Goal: Task Accomplishment & Management: Use online tool/utility

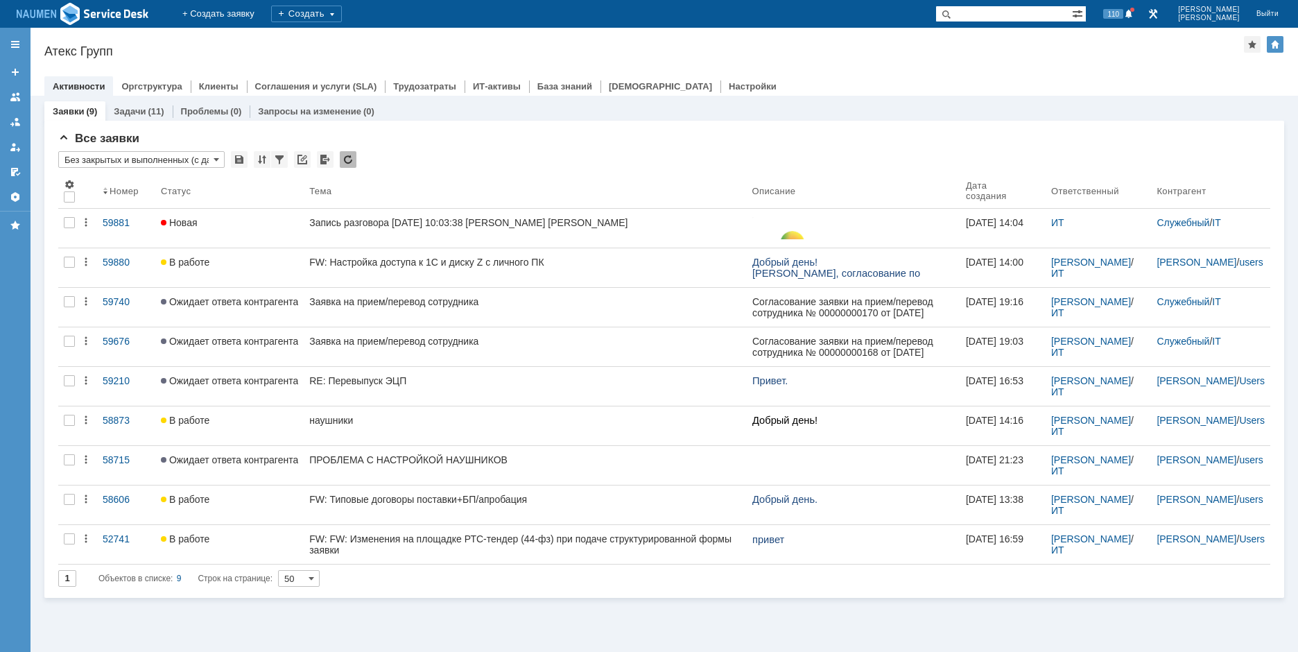
click at [178, 49] on div "Атекс Групп" at bounding box center [644, 51] width 1200 height 14
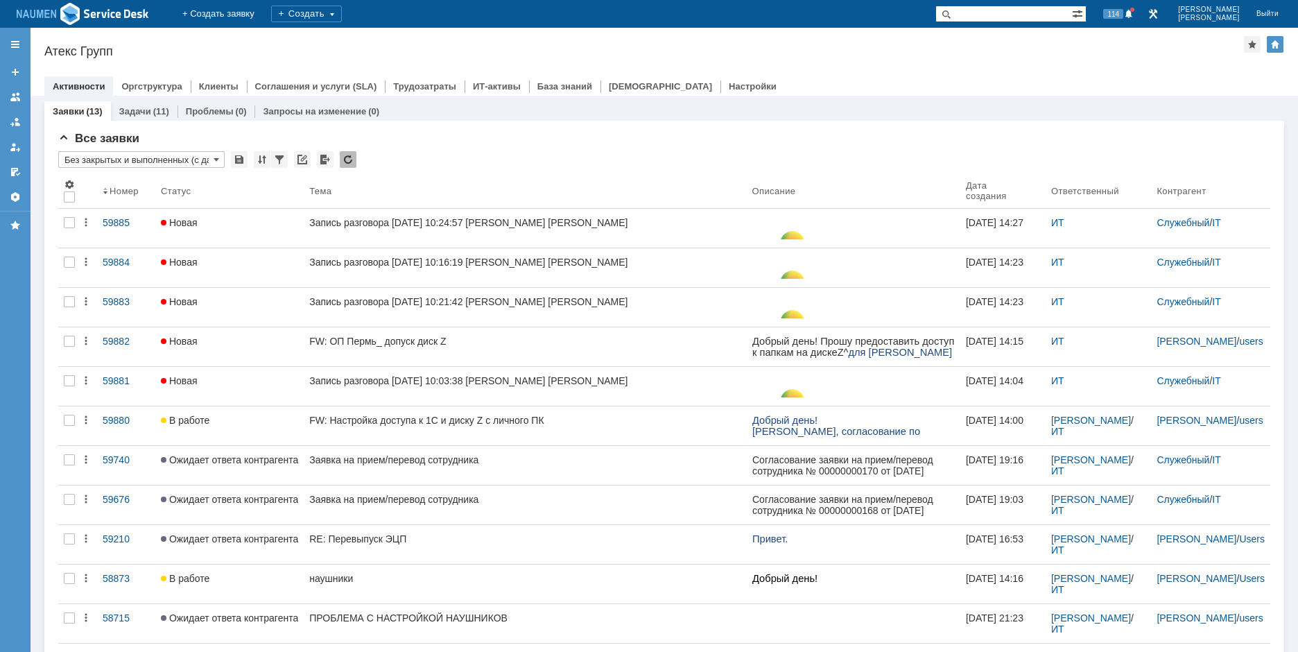
click at [848, 71] on div at bounding box center [664, 72] width 1240 height 11
click at [958, 58] on div "Назад | Атекс Групп Атекс Групп root$101 Активности Оргструктура Клиенты Соглаш…" at bounding box center [665, 62] width 1268 height 68
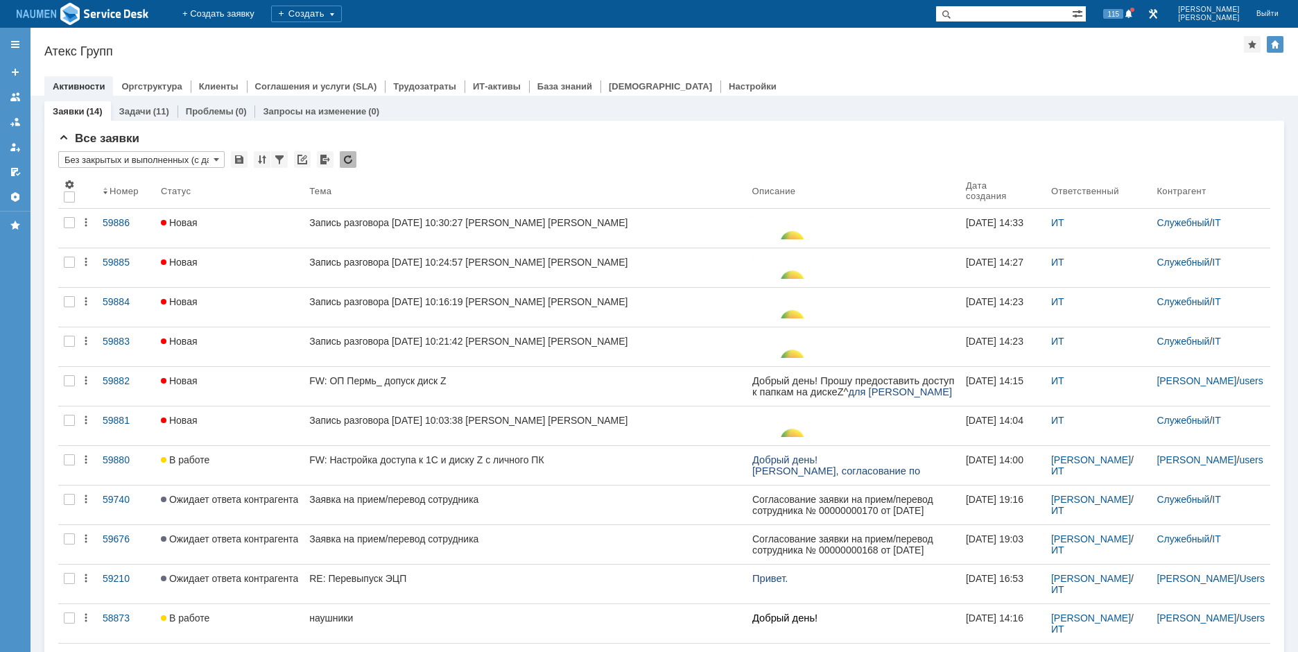
click at [169, 57] on div "Атекс Групп" at bounding box center [644, 51] width 1200 height 14
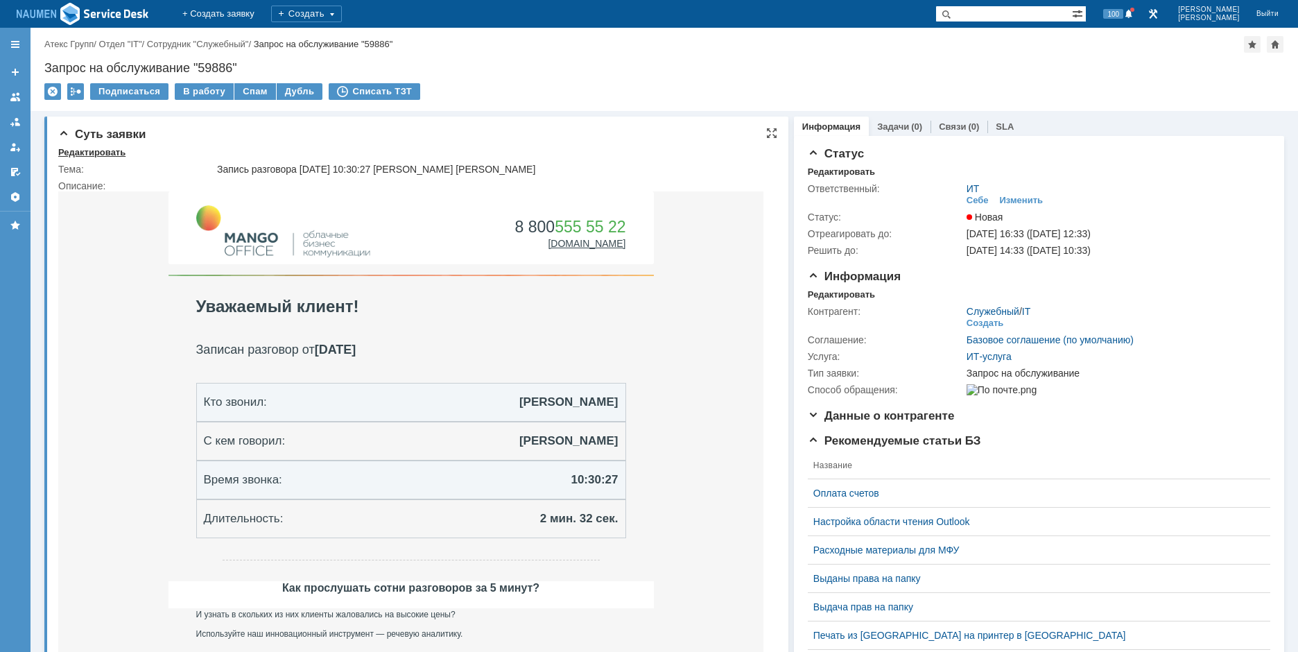
click at [105, 151] on div "Редактировать" at bounding box center [91, 152] width 67 height 11
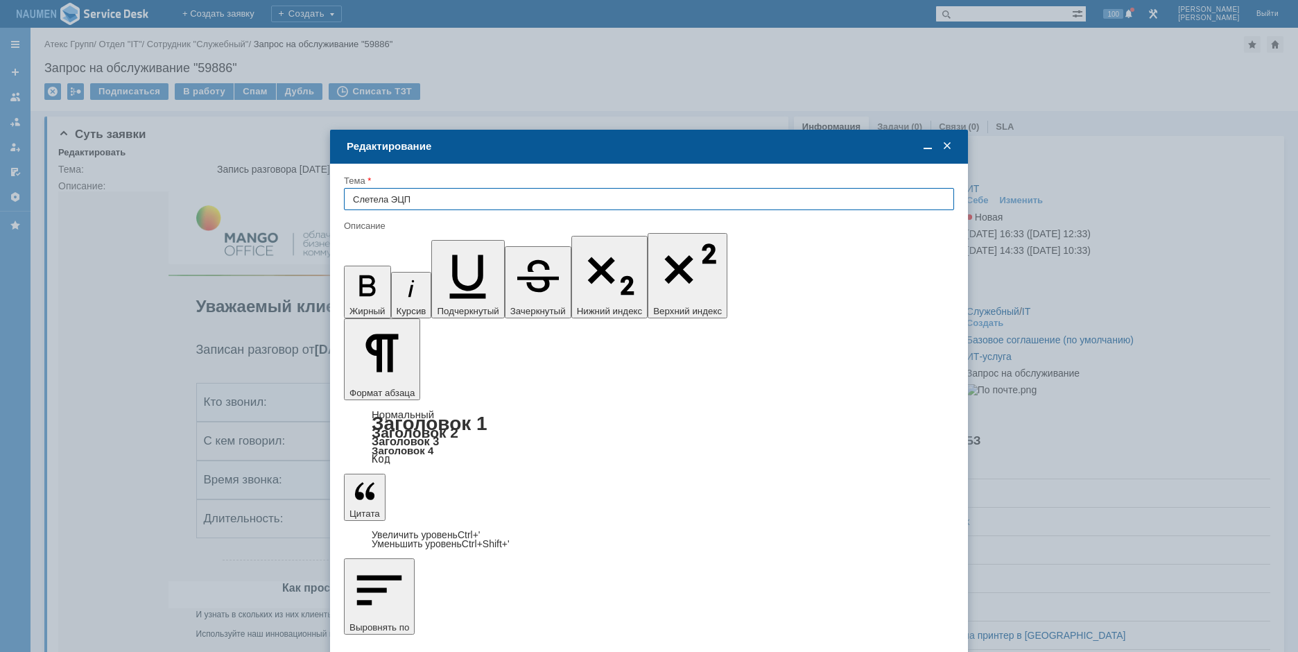
type input "Слетела ЭЦП"
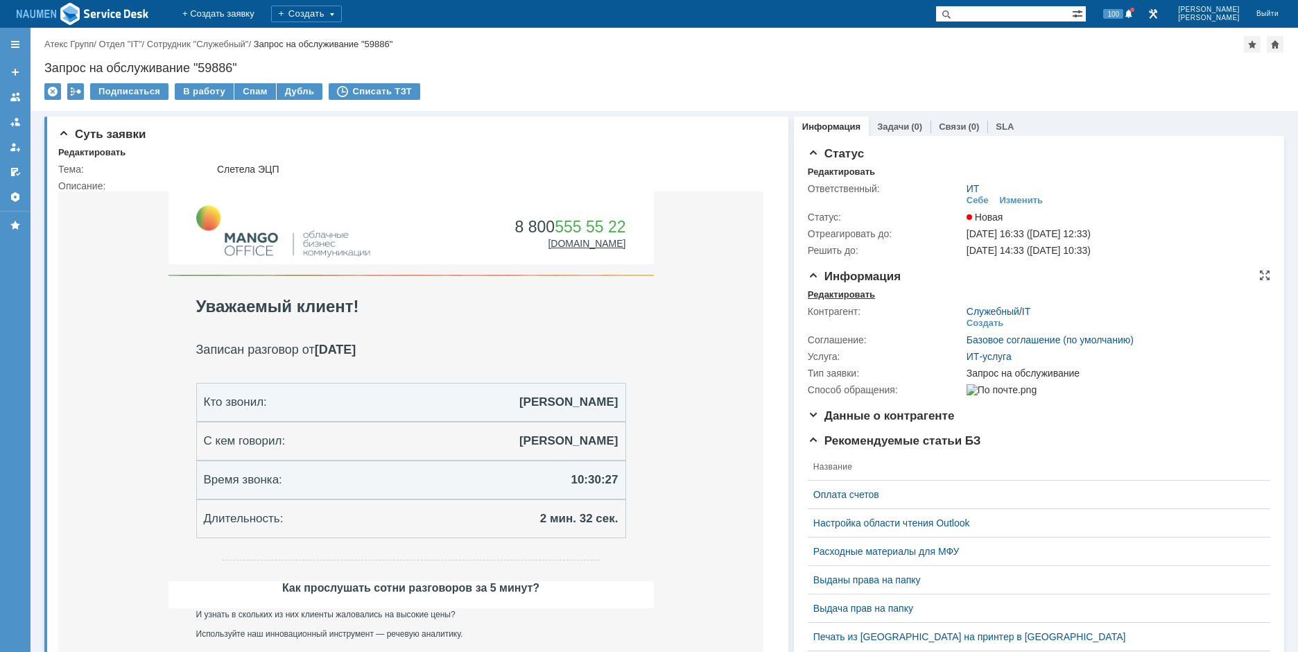
click at [847, 289] on div "Редактировать" at bounding box center [841, 294] width 67 height 11
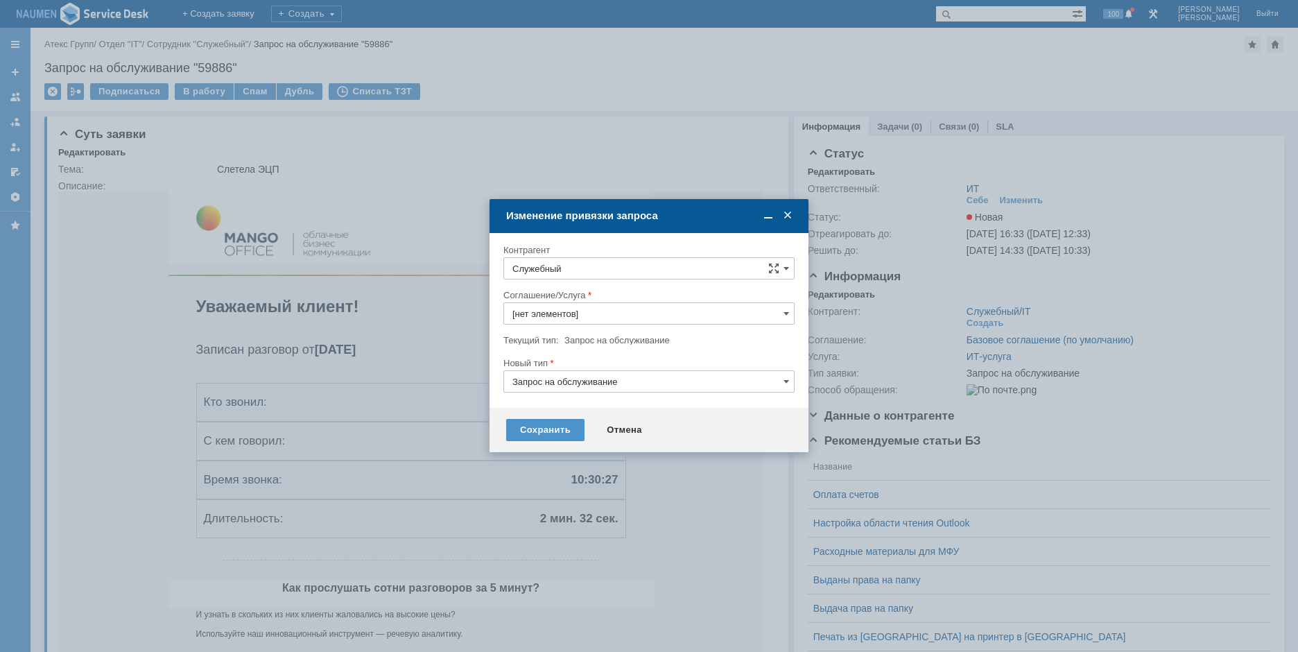
type input "ИТ-услуга"
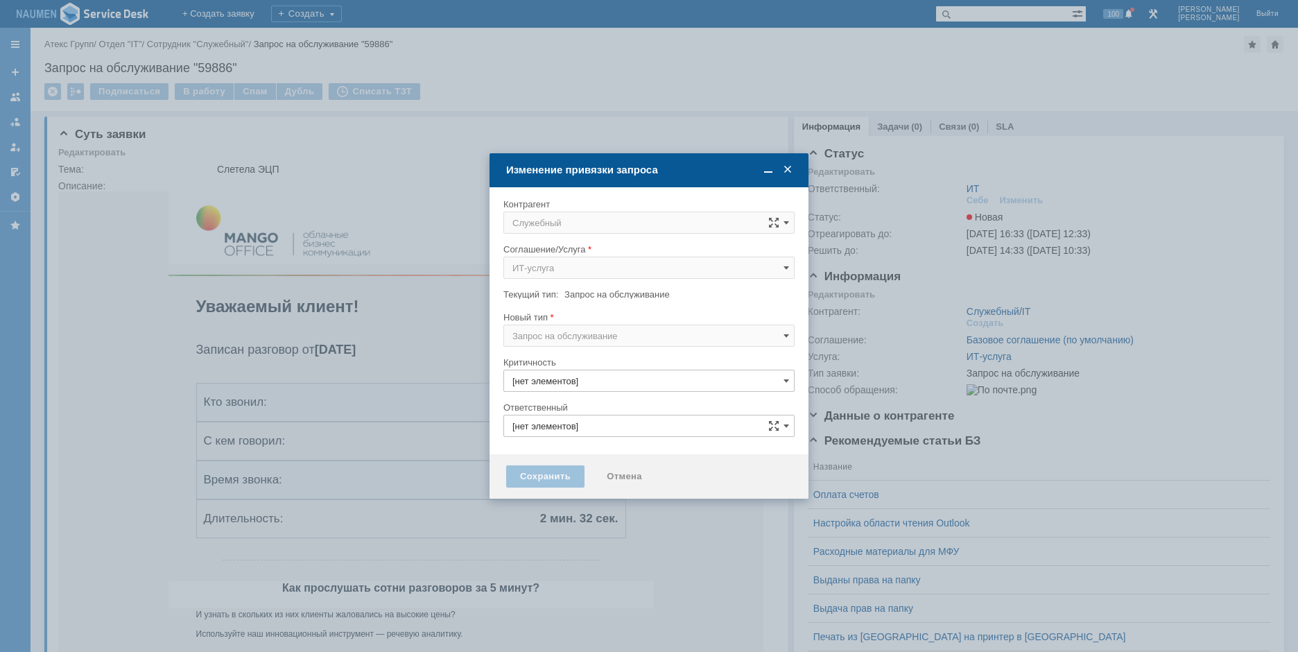
type input "3. Низкая"
type input "ИТ"
type input "[не указано]"
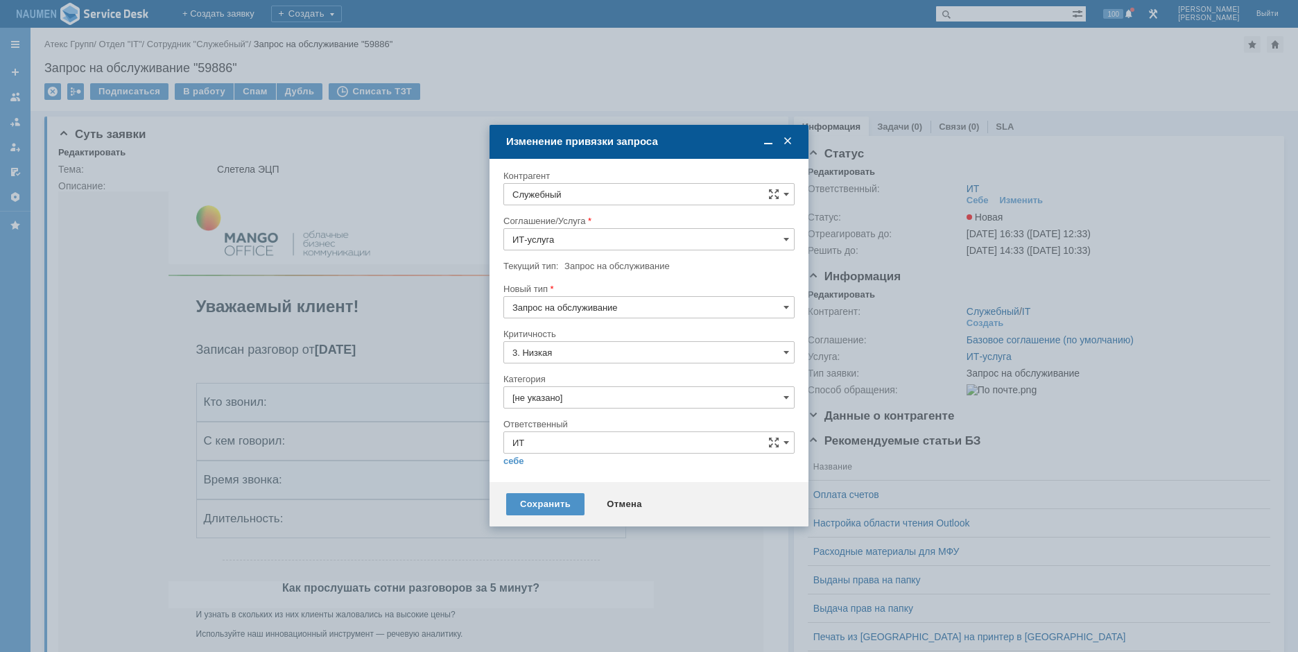
click at [593, 216] on div "Соглашение/Услуга" at bounding box center [647, 220] width 288 height 9
click at [599, 202] on input "Служебный" at bounding box center [648, 194] width 291 height 22
click at [594, 390] on span "Павленко Евгения" at bounding box center [599, 388] width 74 height 10
type input "Павленко Евгения"
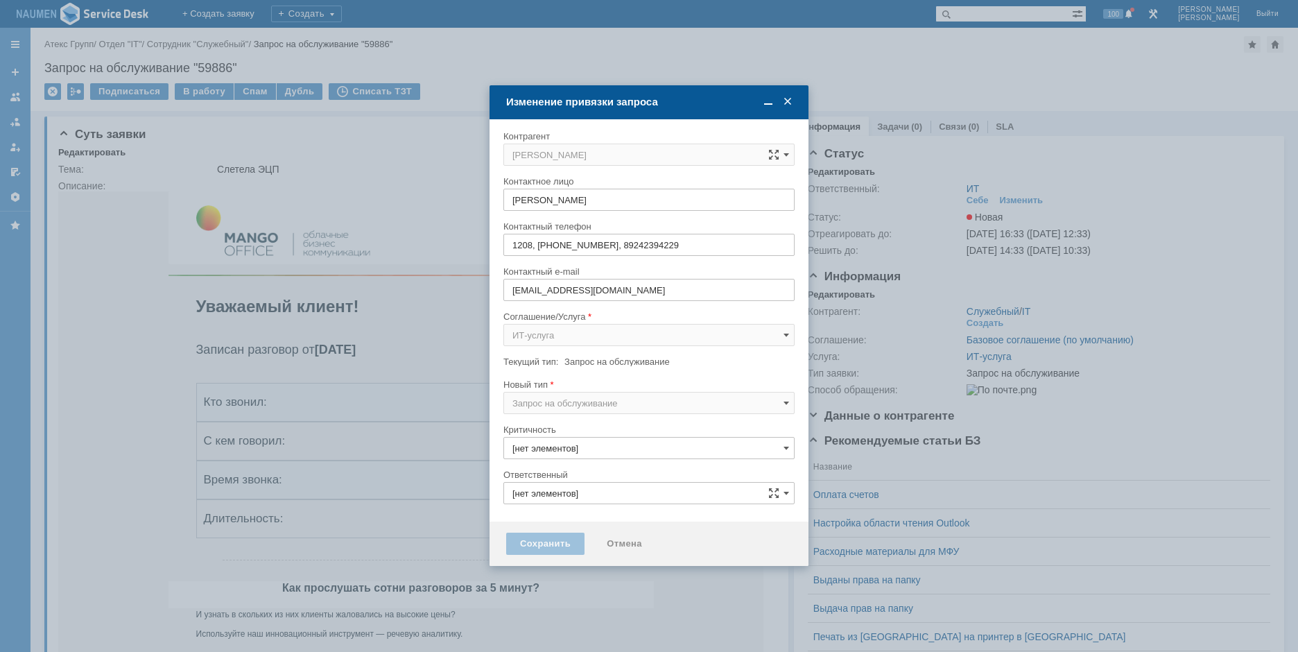
type input "3. Низкая"
type input "ИТ"
type input "[не указано]"
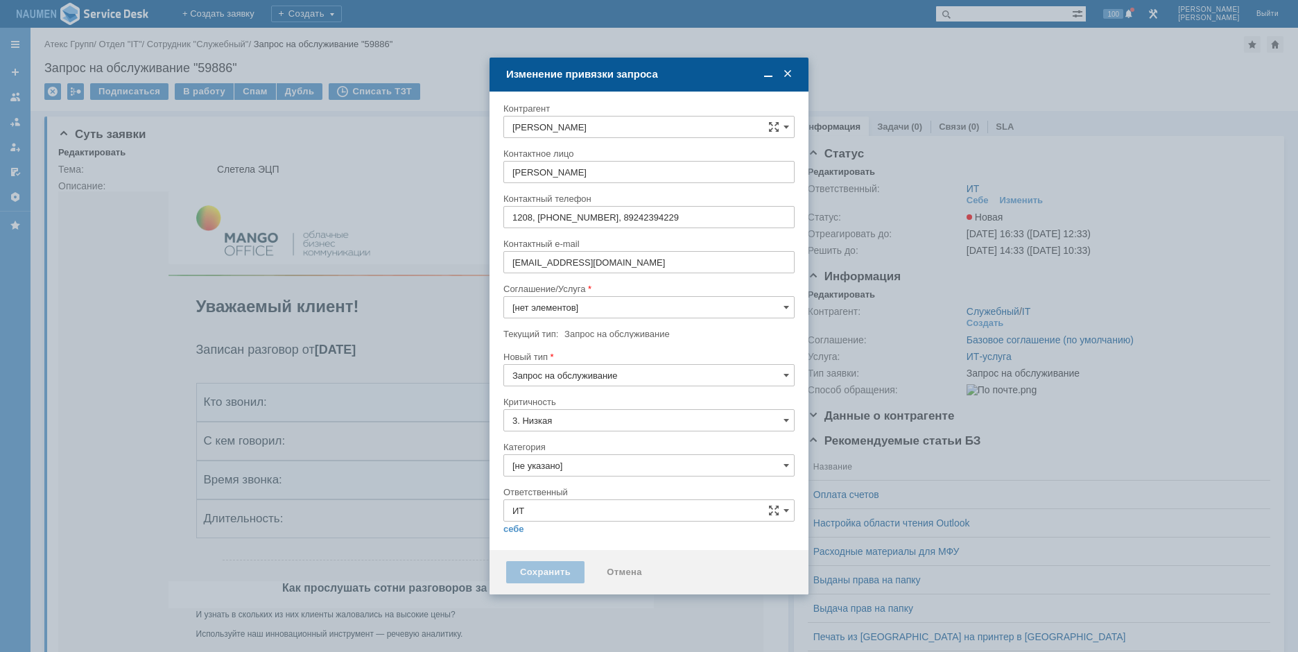
type input "ИТ-услуга"
click at [571, 397] on div "Критичность" at bounding box center [647, 401] width 288 height 9
click at [576, 379] on input "Запрос на обслуживание" at bounding box center [648, 375] width 291 height 22
click at [561, 449] on span "Инцидент" at bounding box center [648, 446] width 273 height 11
type input "Инцидент"
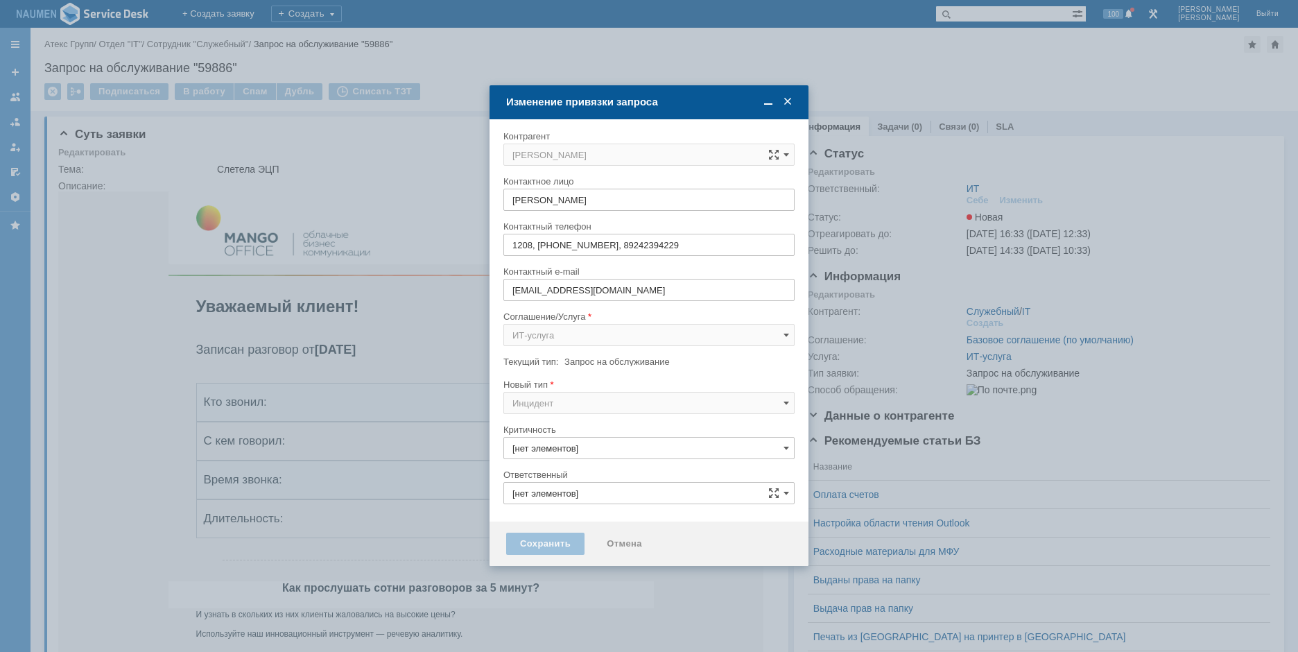
type input "3. Низкая"
type input "ИТ"
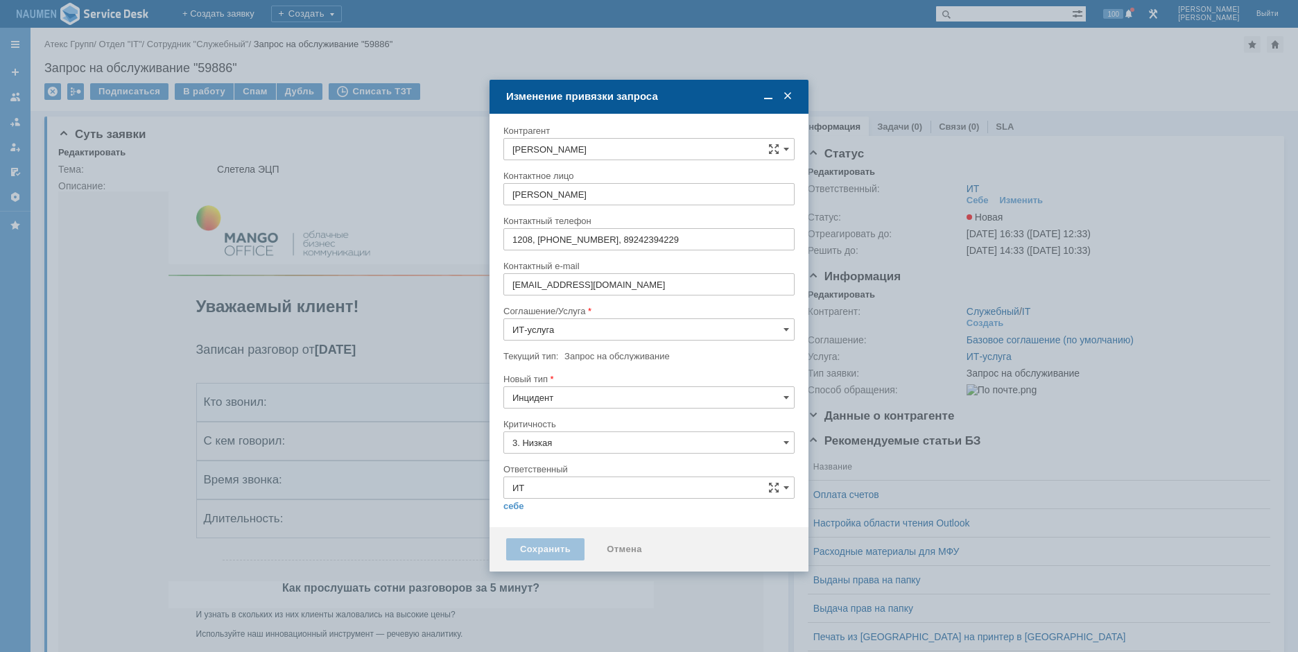
type input "[не указано]"
type input "Инцидент"
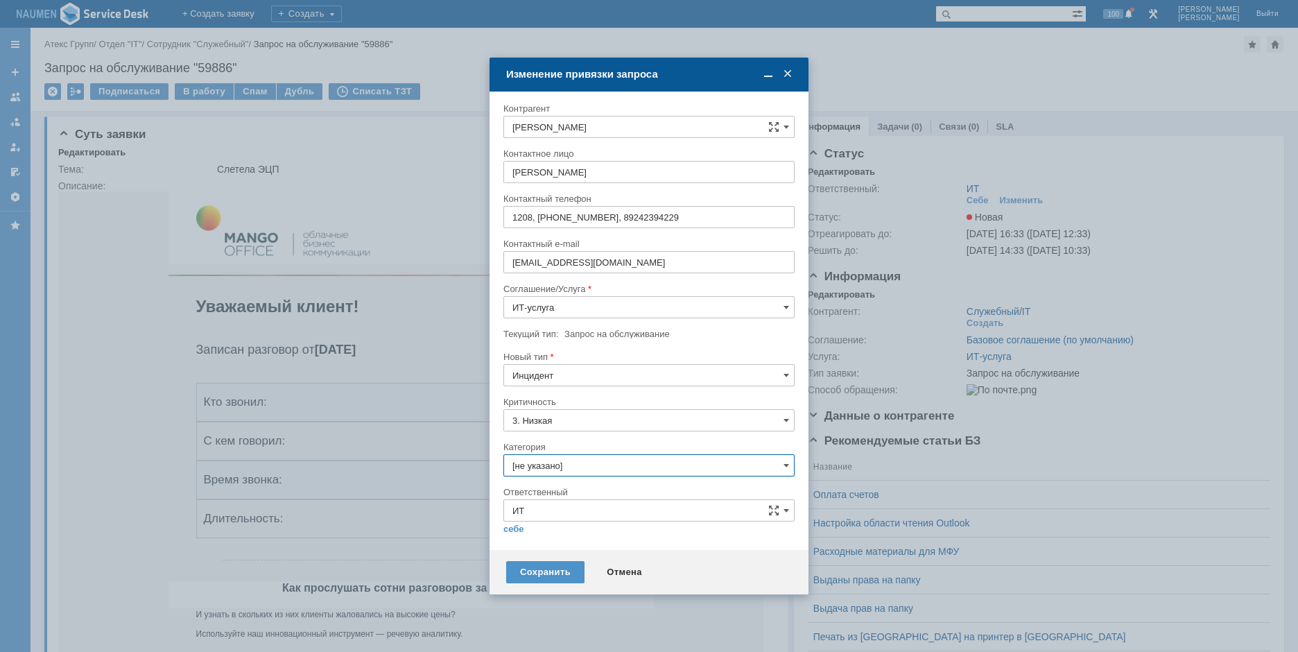
click at [557, 465] on input "[не указано]" at bounding box center [648, 465] width 291 height 22
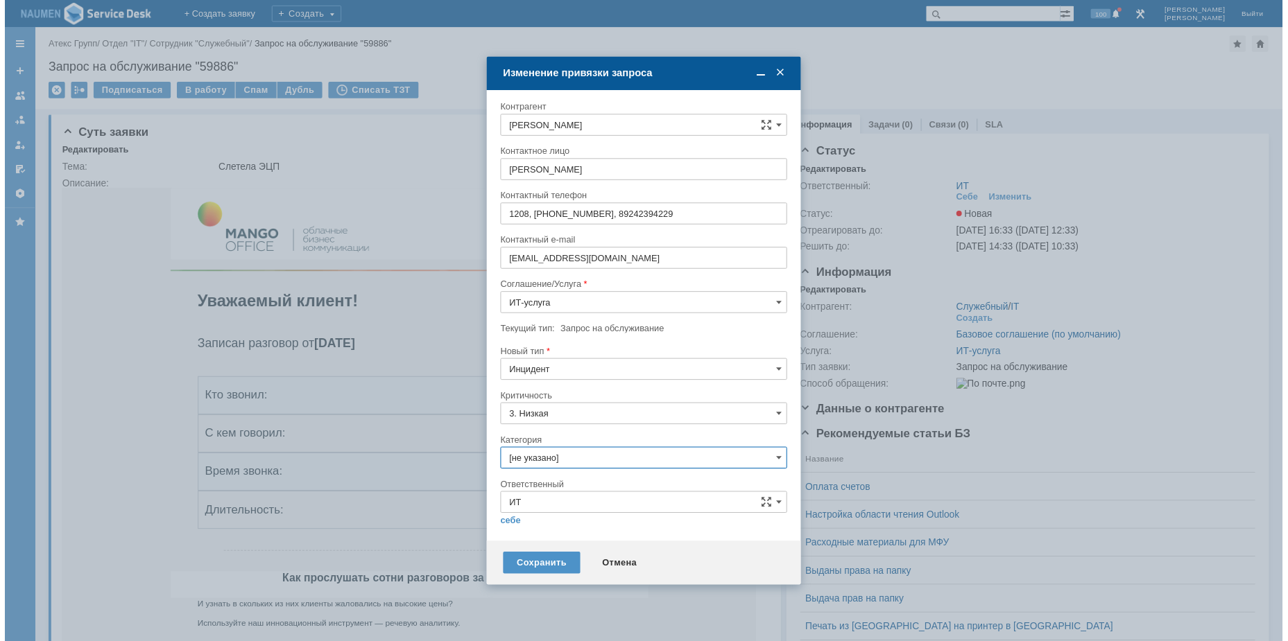
scroll to position [23, 0]
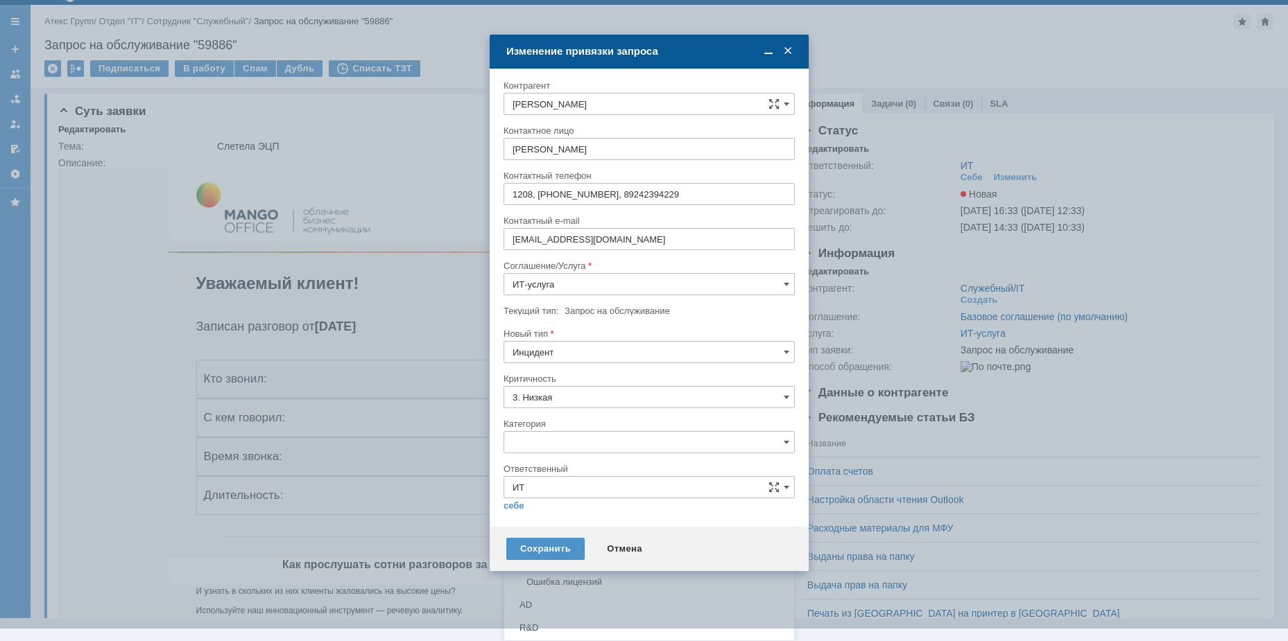
click at [574, 507] on div "Внутренние ошибки 1С" at bounding box center [649, 514] width 290 height 22
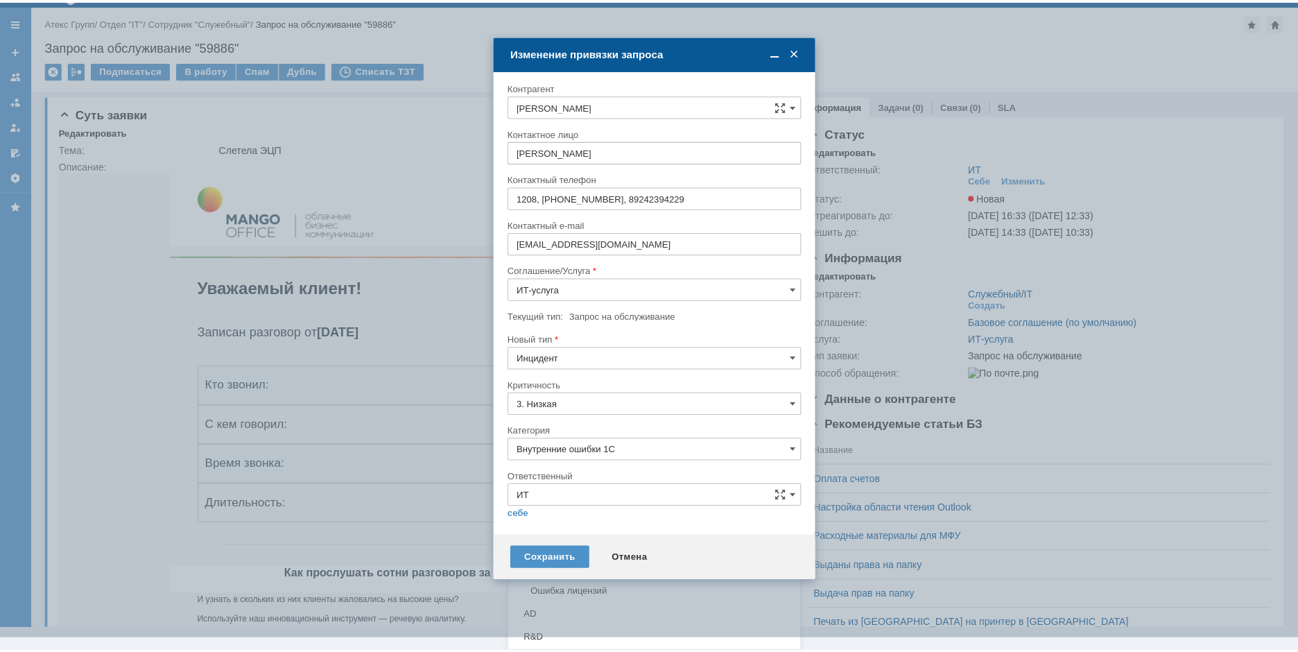
scroll to position [0, 0]
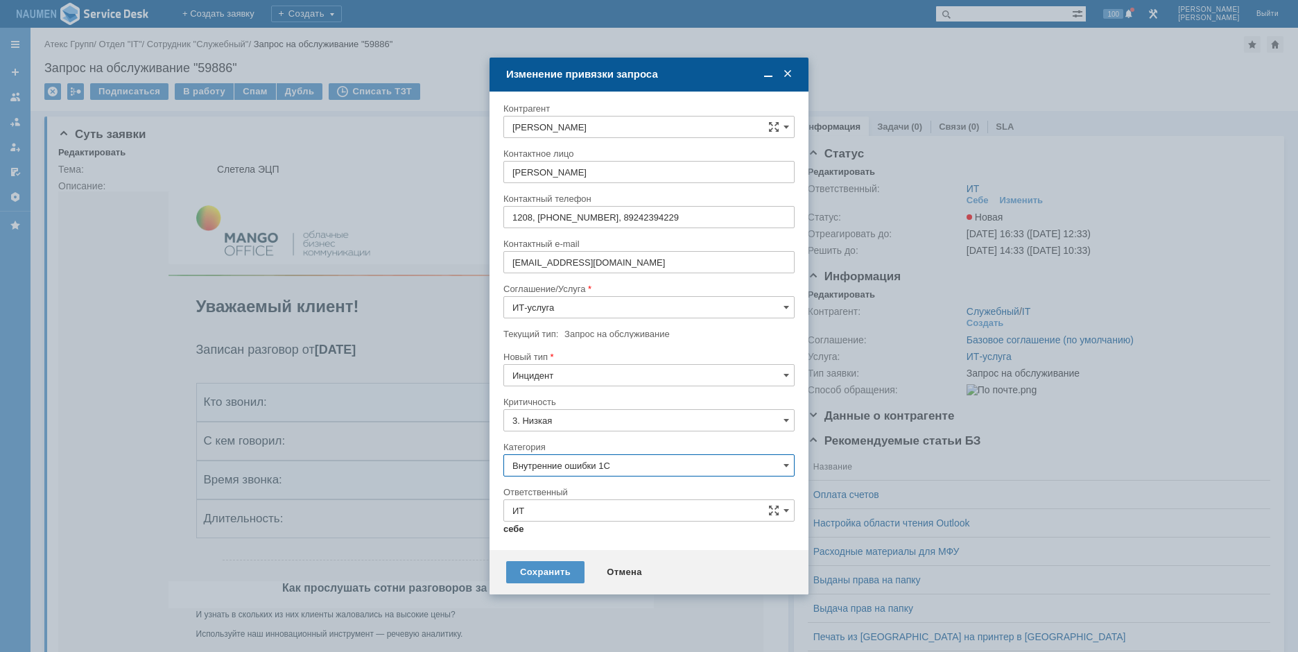
type input "Внутренние ошибки 1С"
click at [515, 528] on link "себе" at bounding box center [513, 529] width 21 height 11
type input "Мурзин Иван"
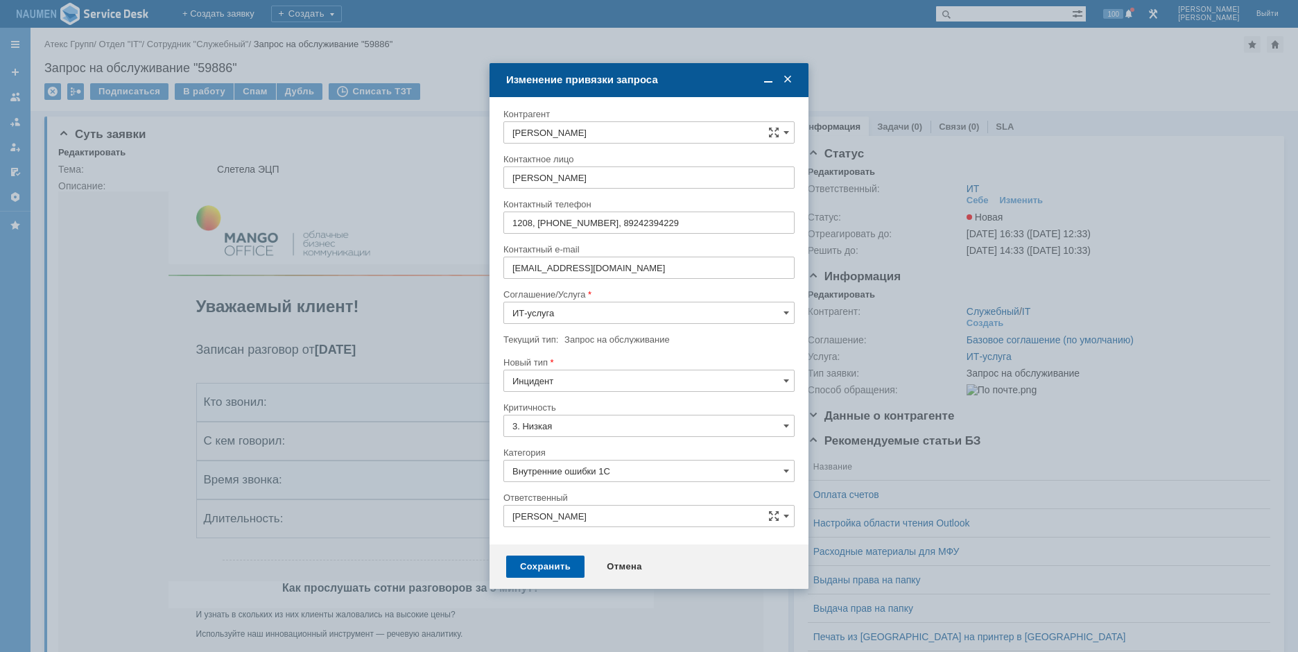
click at [533, 576] on div "Сохранить" at bounding box center [545, 566] width 78 height 22
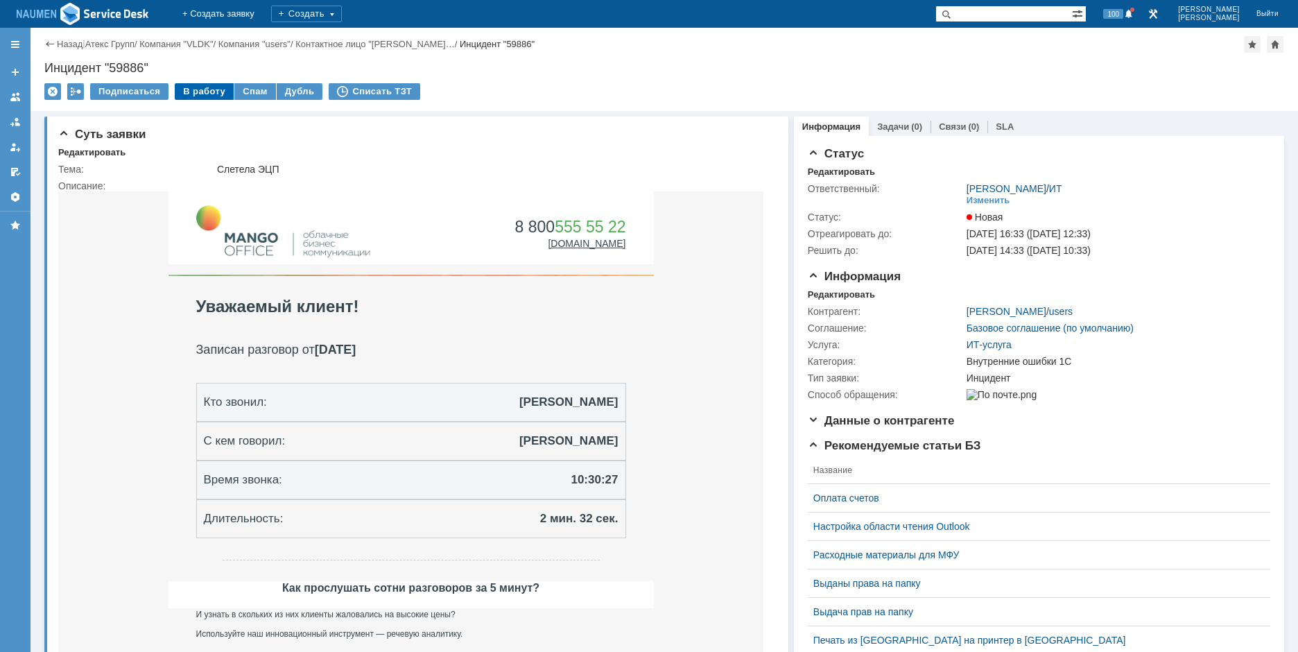
click at [196, 91] on div "В работу" at bounding box center [204, 91] width 59 height 17
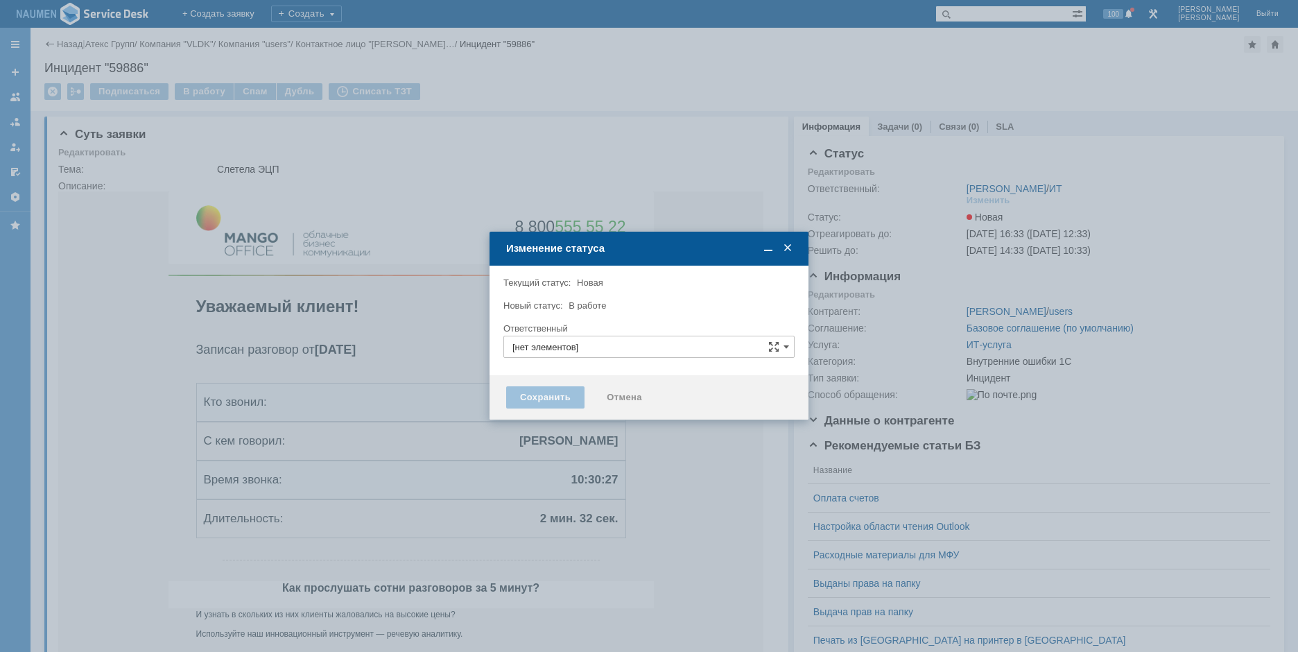
type input "Мурзин Иван"
type input "Внутренние ошибки 1С"
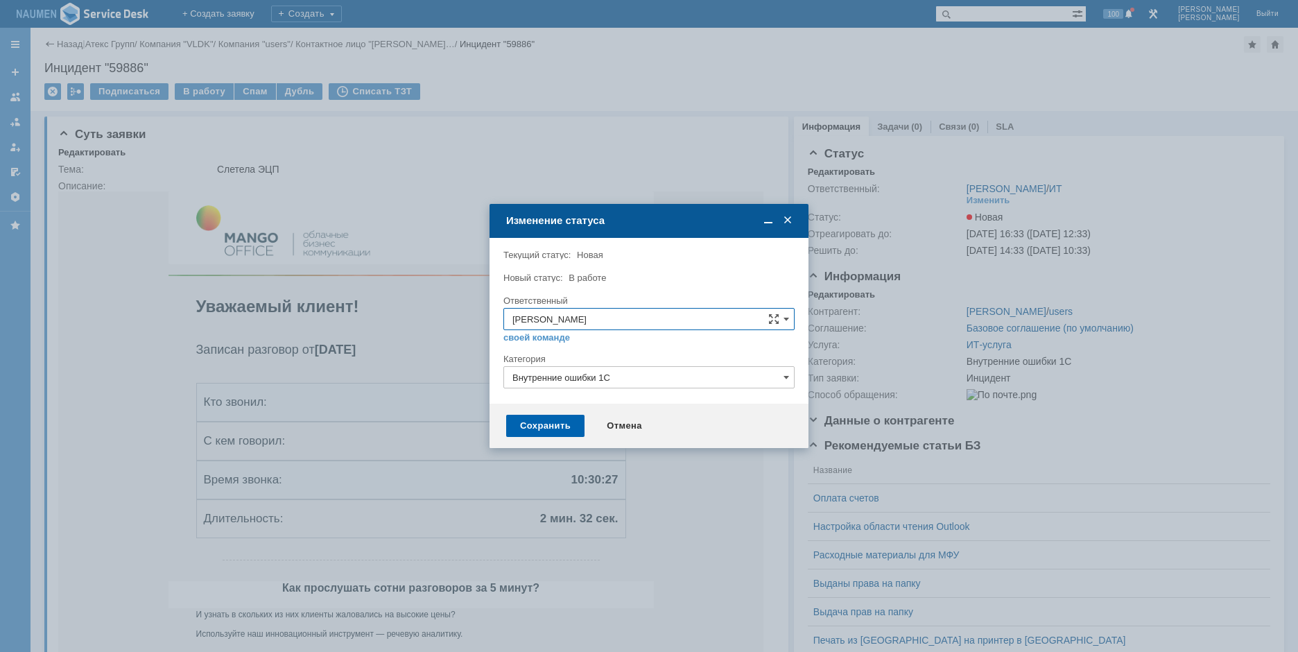
click at [536, 434] on div "Сохранить" at bounding box center [545, 426] width 78 height 22
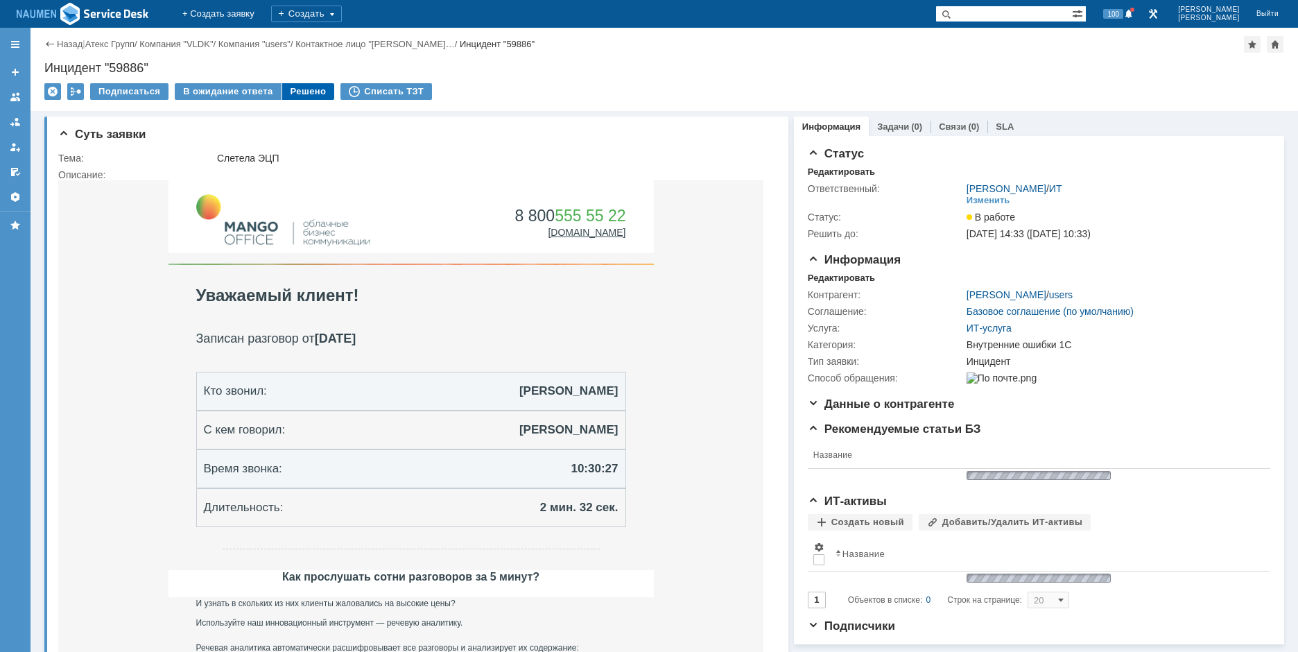
click at [305, 96] on div "Решено" at bounding box center [308, 91] width 53 height 17
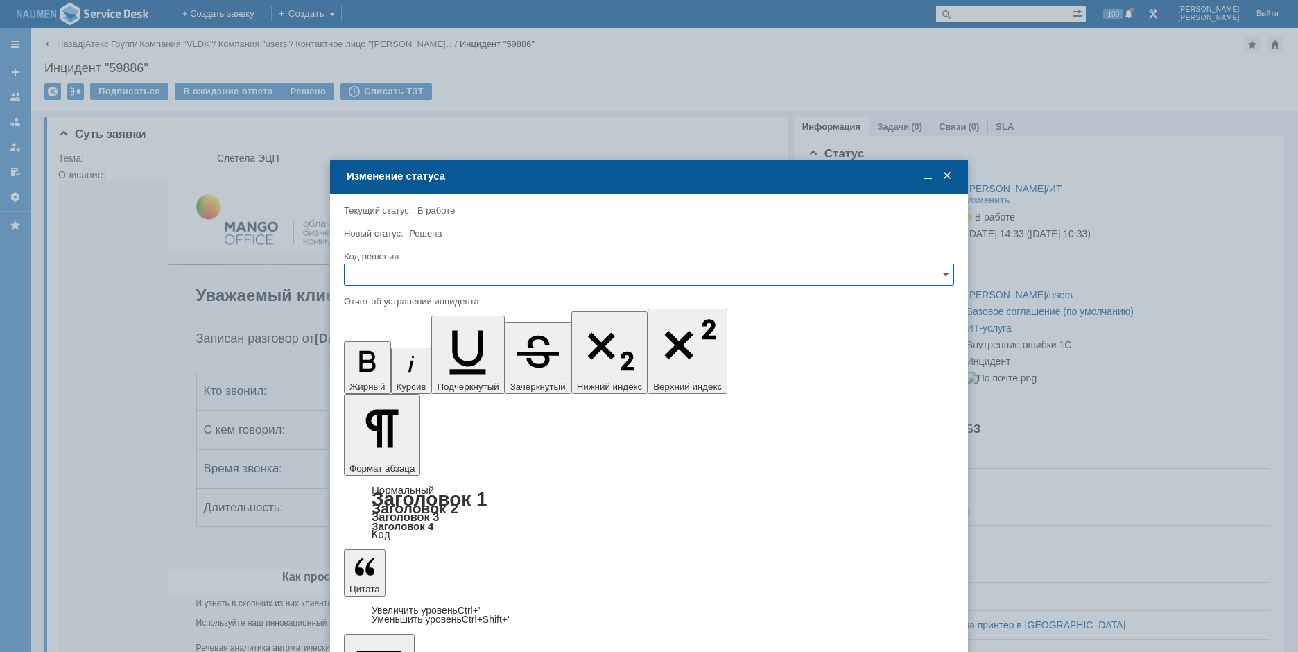
click at [510, 280] on input "text" at bounding box center [649, 275] width 610 height 22
click at [403, 373] on span "Решено" at bounding box center [649, 368] width 592 height 11
type input "Решено"
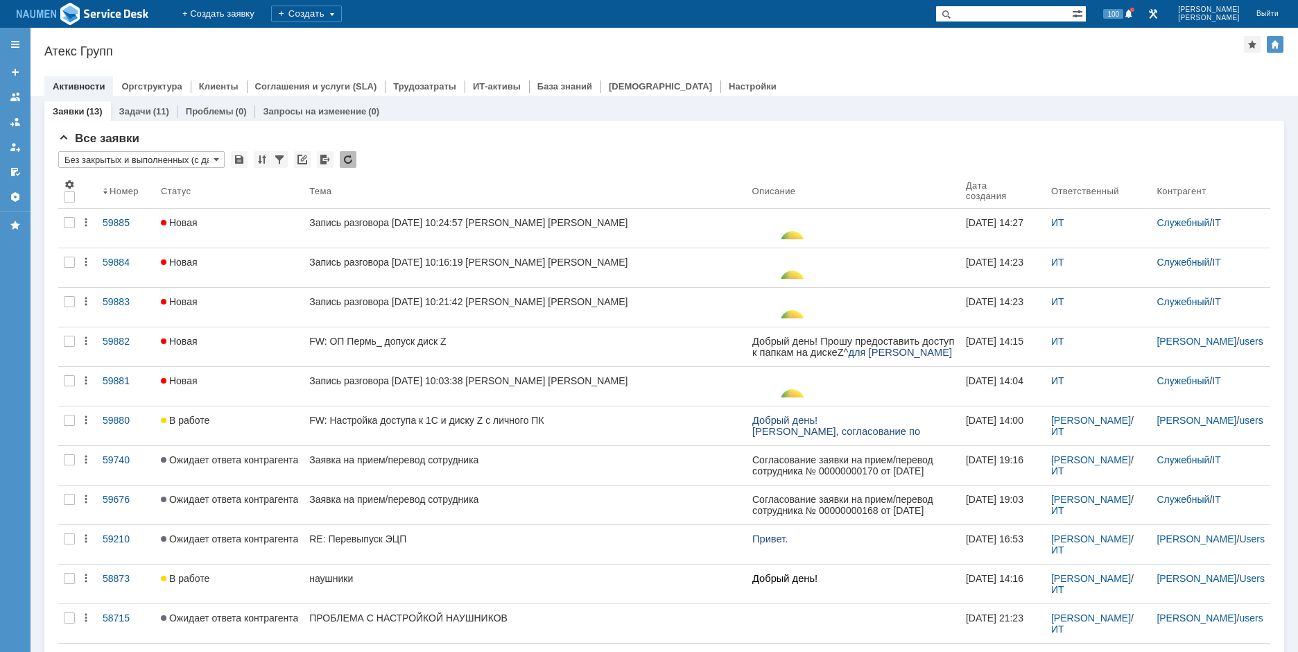
drag, startPoint x: 239, startPoint y: 49, endPoint x: 239, endPoint y: 55, distance: 7.0
click at [239, 48] on div "Атекс Групп" at bounding box center [644, 51] width 1200 height 14
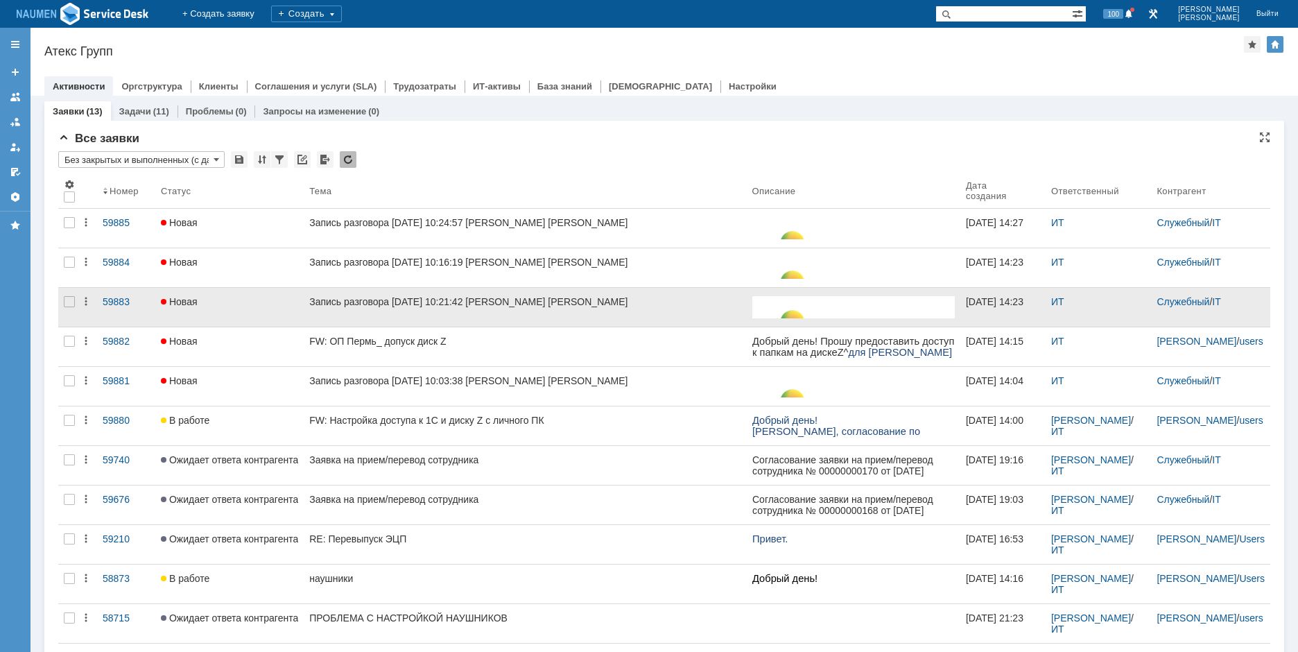
click at [64, 295] on div at bounding box center [69, 307] width 22 height 39
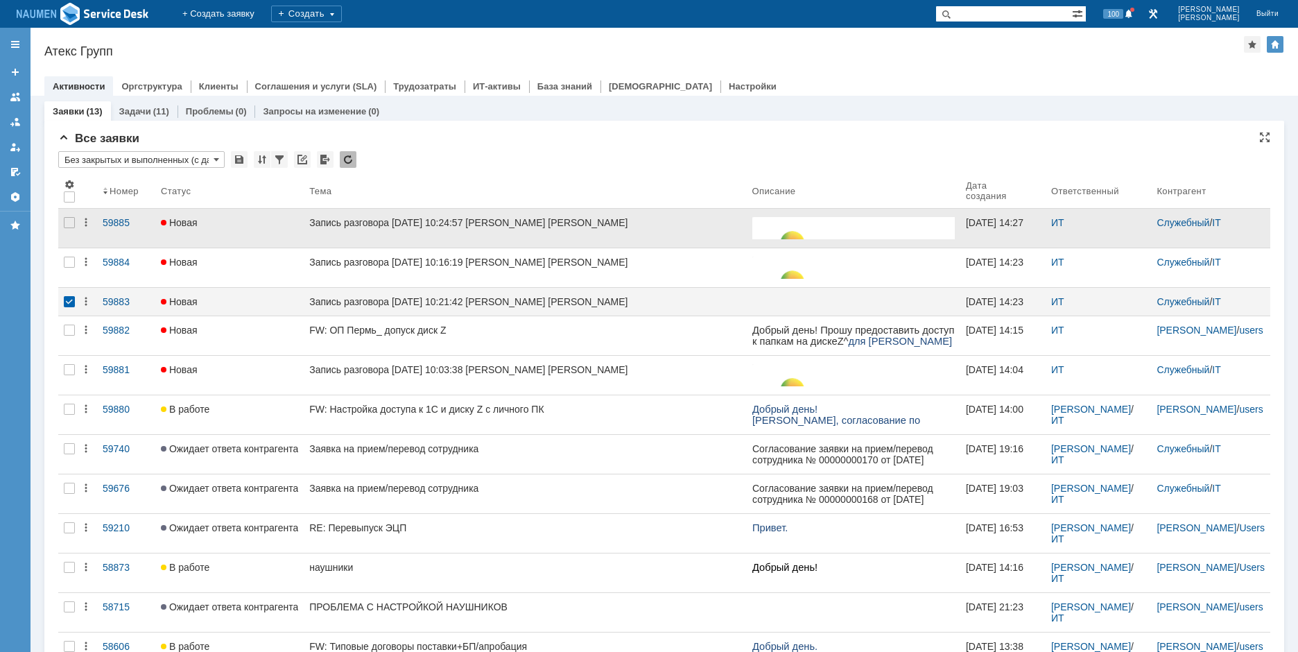
click at [67, 248] on div at bounding box center [69, 228] width 22 height 39
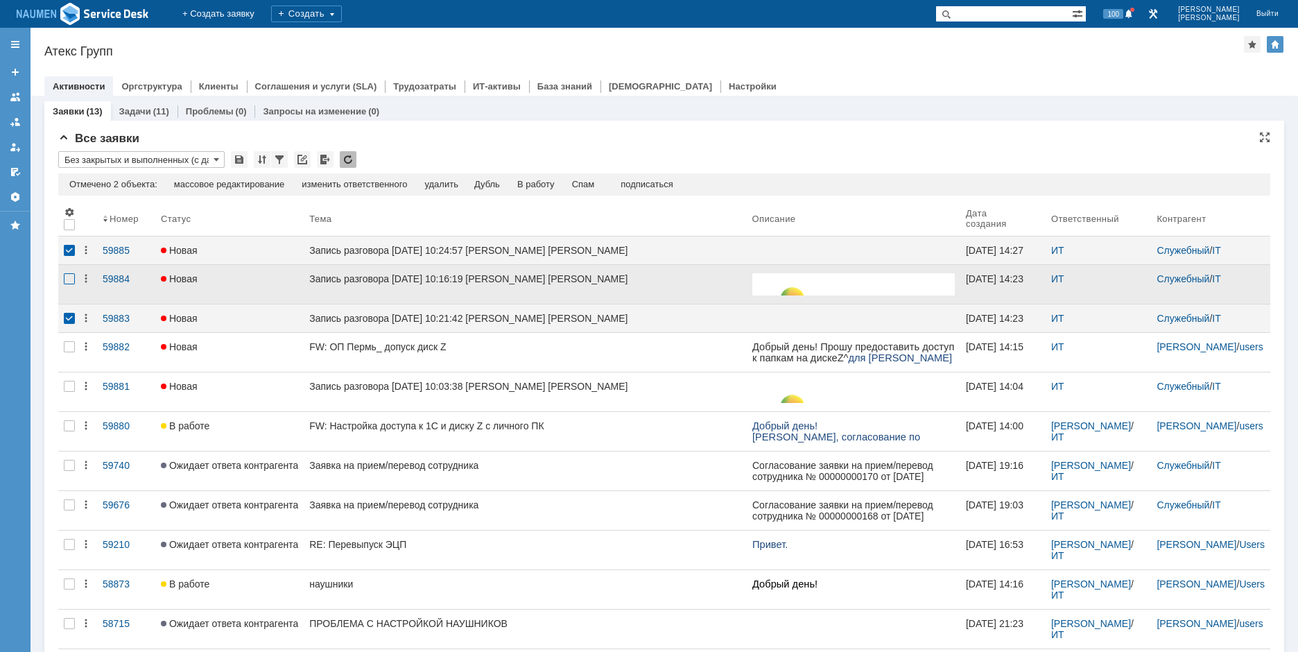
click at [64, 286] on div at bounding box center [69, 284] width 22 height 39
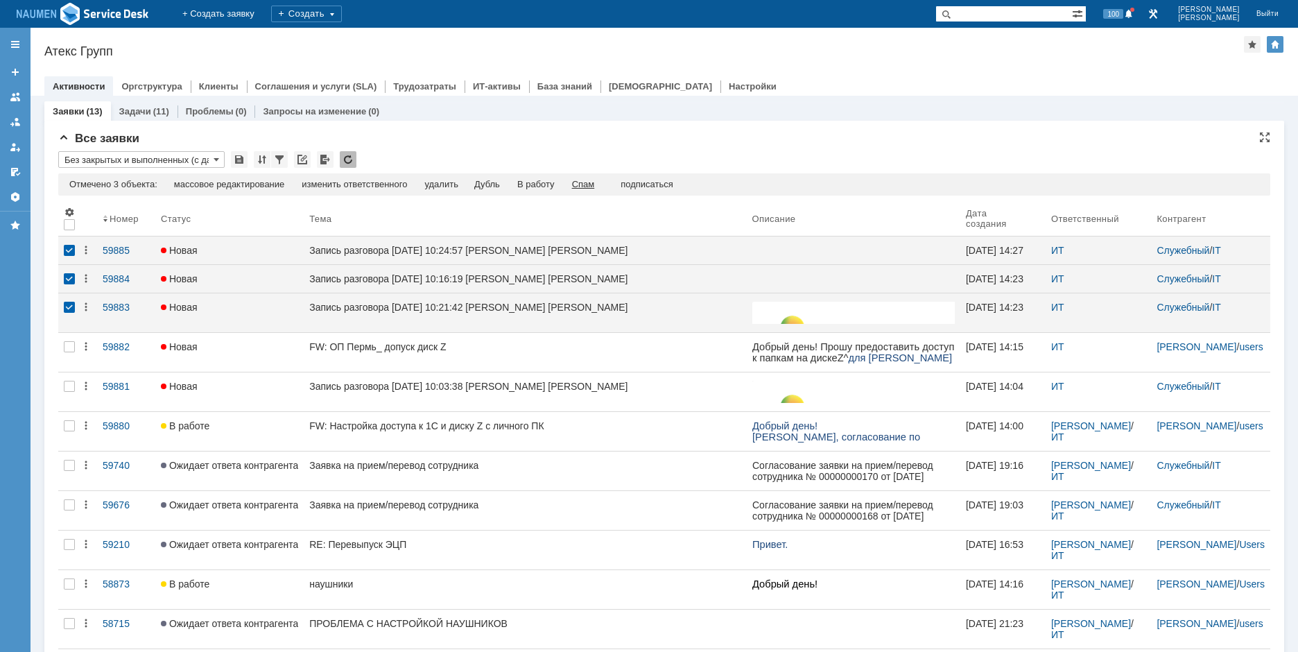
click at [591, 183] on div "Спам" at bounding box center [583, 184] width 23 height 11
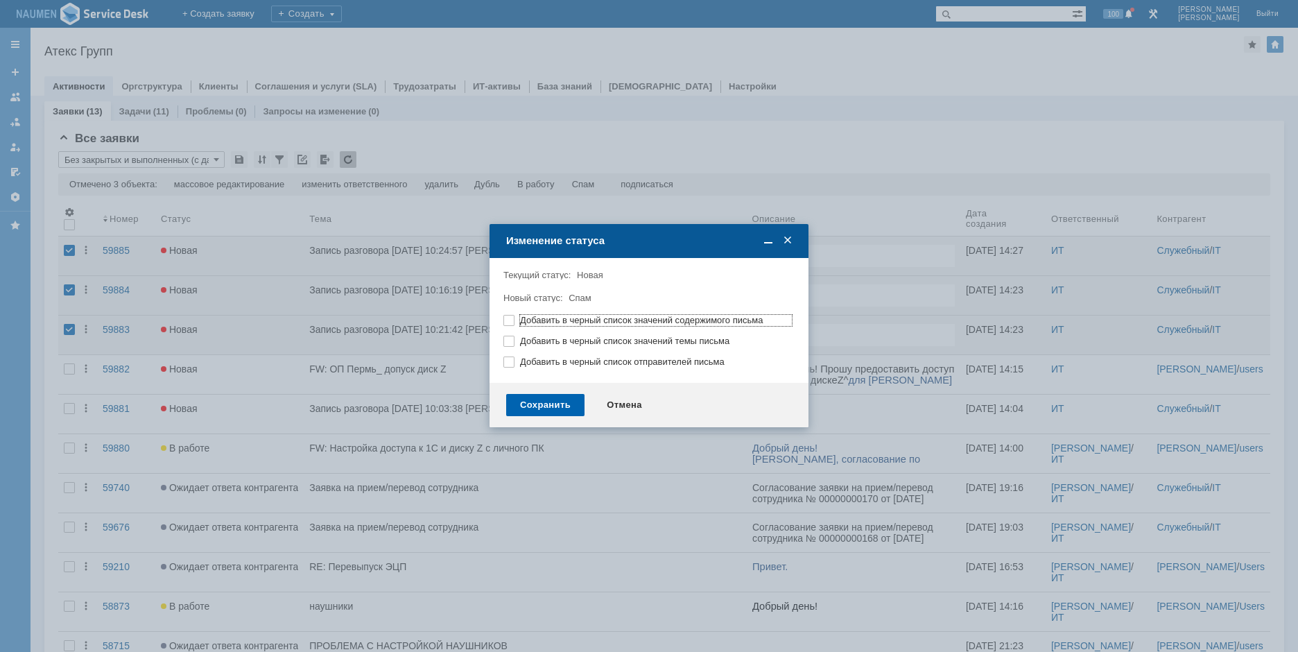
click at [557, 411] on div "Сохранить" at bounding box center [545, 405] width 78 height 22
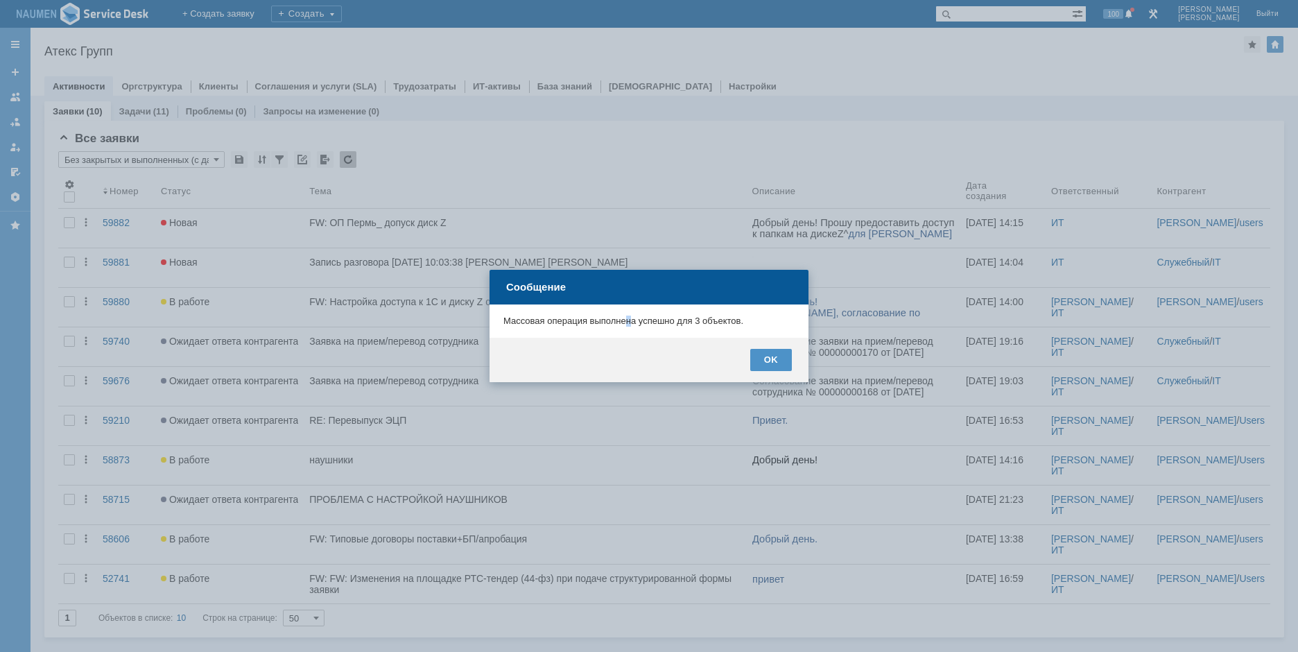
click at [627, 304] on div "Массовая операция выполнена успешно для 3 объектов." at bounding box center [649, 320] width 319 height 33
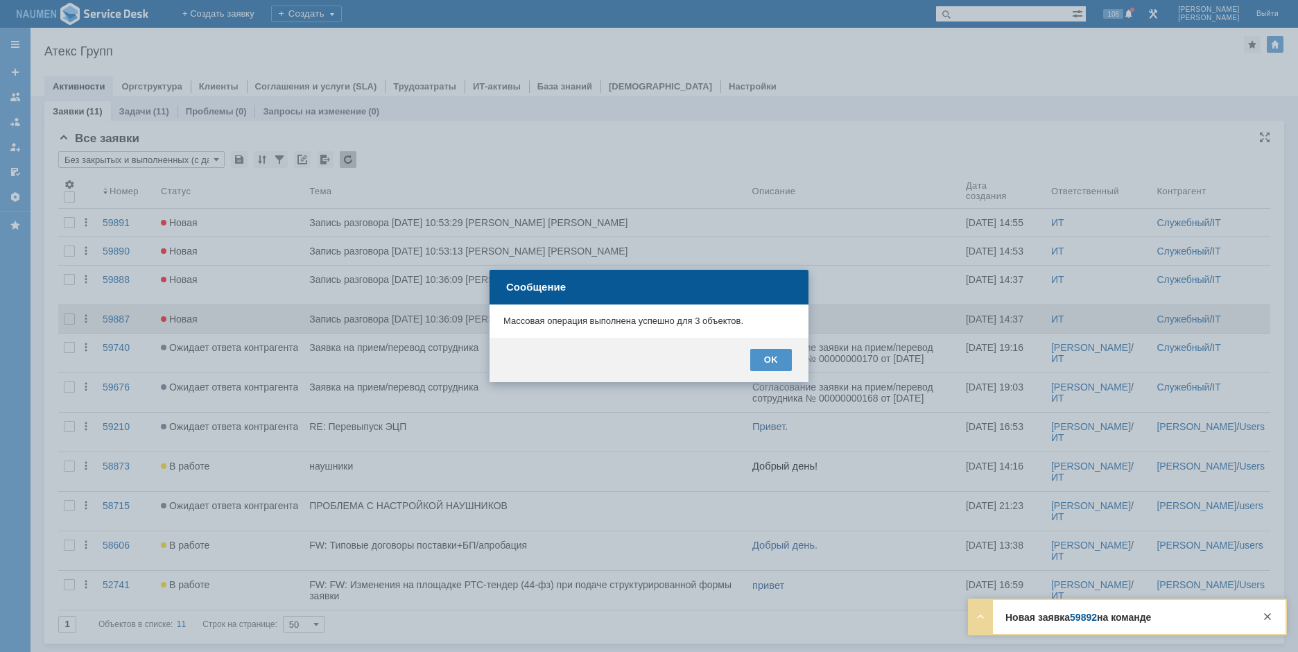
click at [783, 366] on div "OK" at bounding box center [771, 360] width 42 height 22
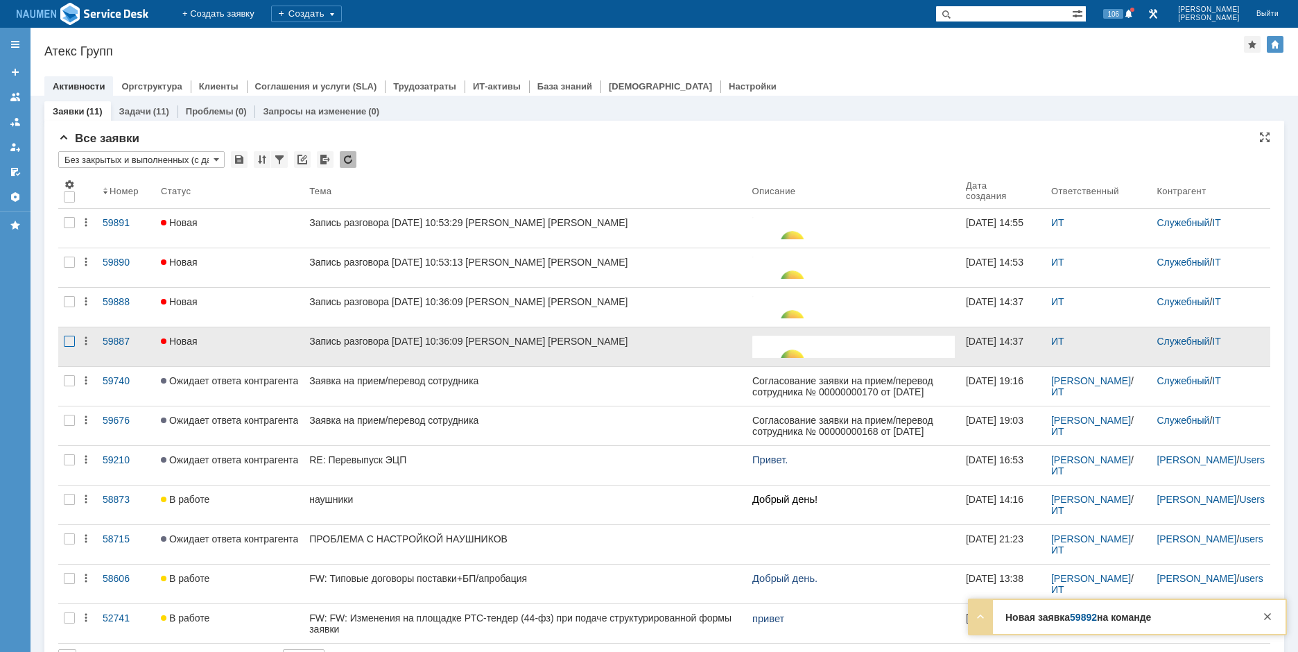
click at [74, 343] on div at bounding box center [69, 341] width 11 height 11
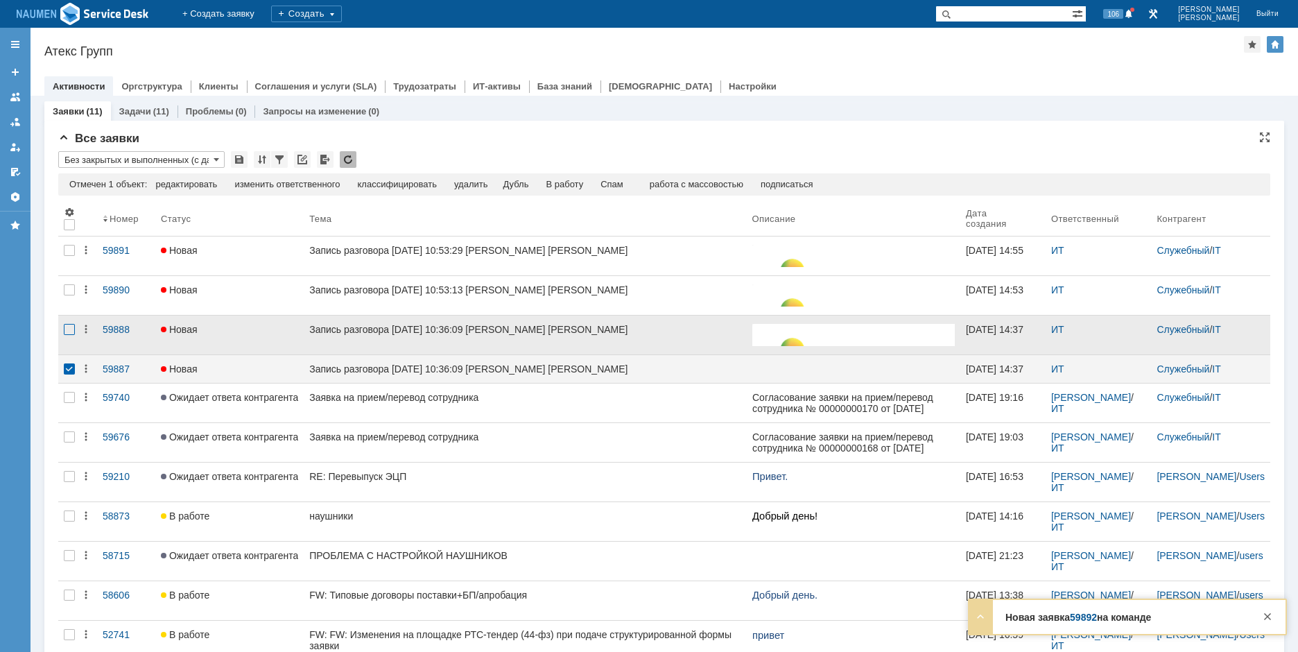
click at [67, 325] on div at bounding box center [69, 329] width 11 height 11
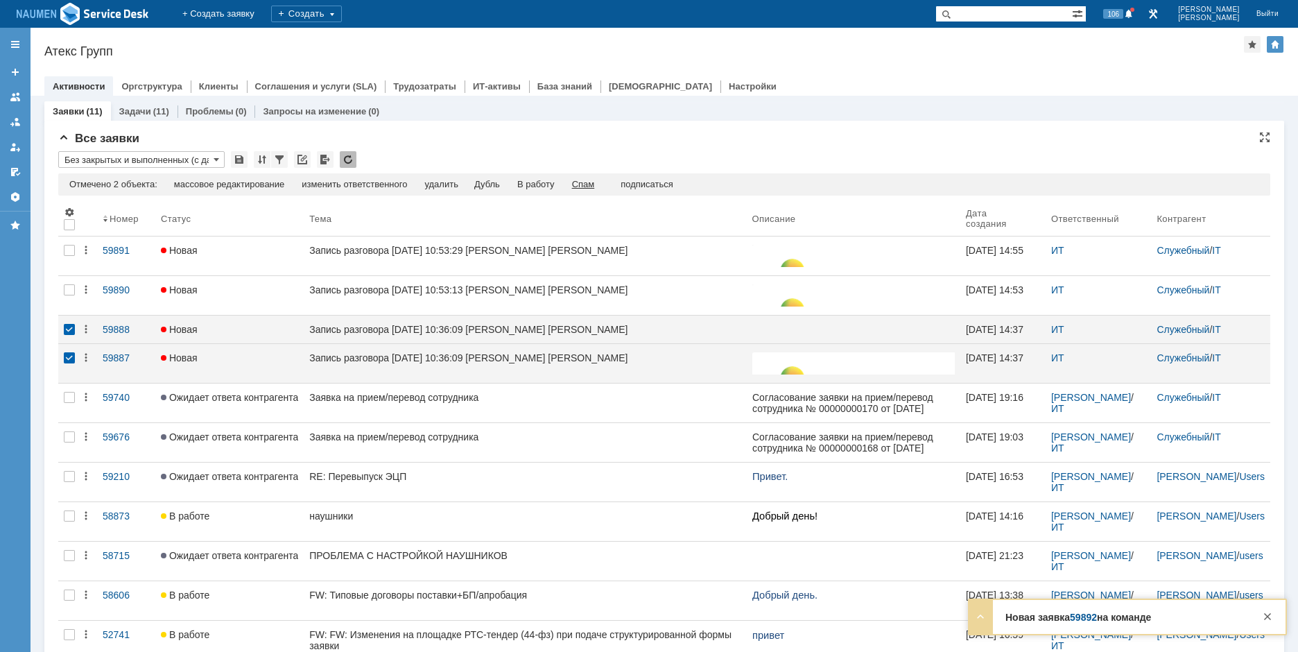
click at [582, 185] on div "Спам" at bounding box center [583, 184] width 23 height 11
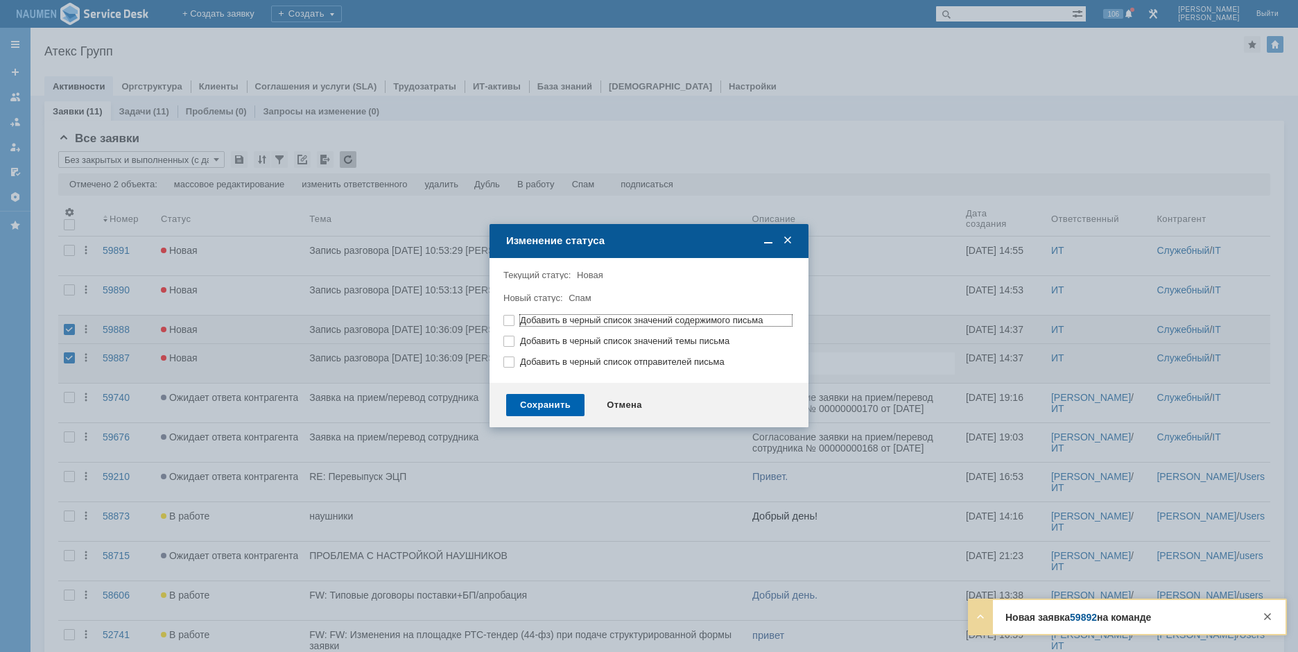
click at [556, 408] on div "Сохранить" at bounding box center [545, 405] width 78 height 22
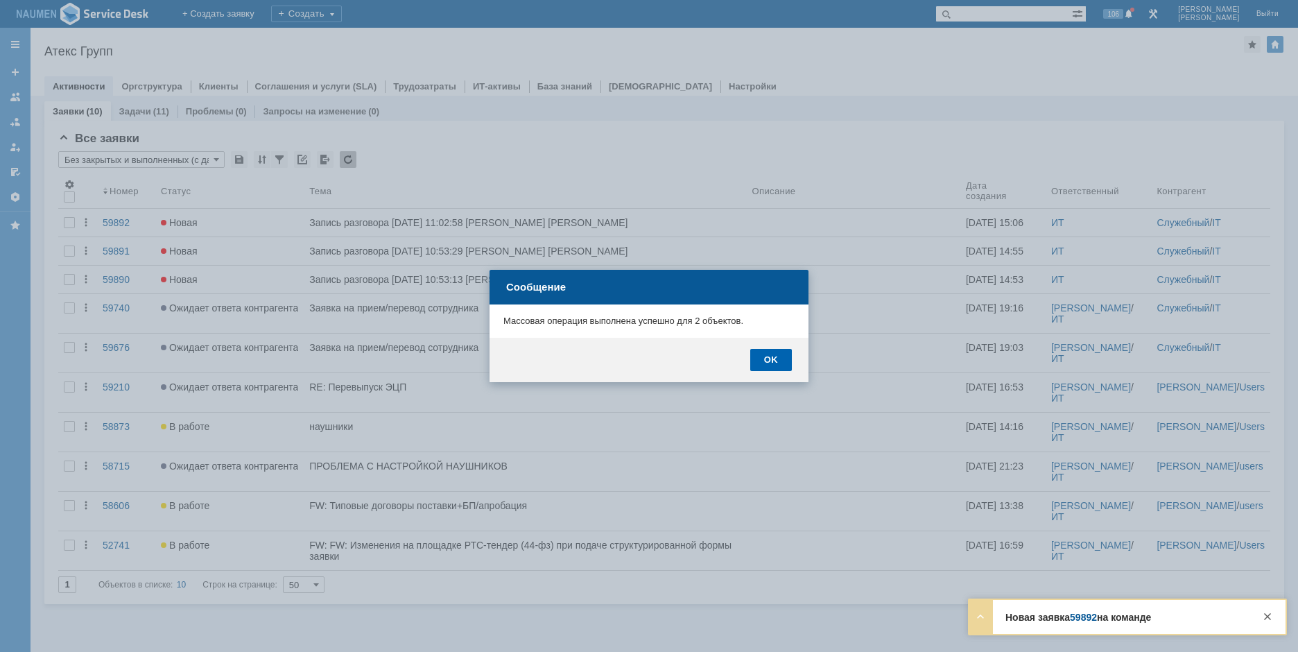
click at [766, 357] on div "OK" at bounding box center [771, 360] width 42 height 22
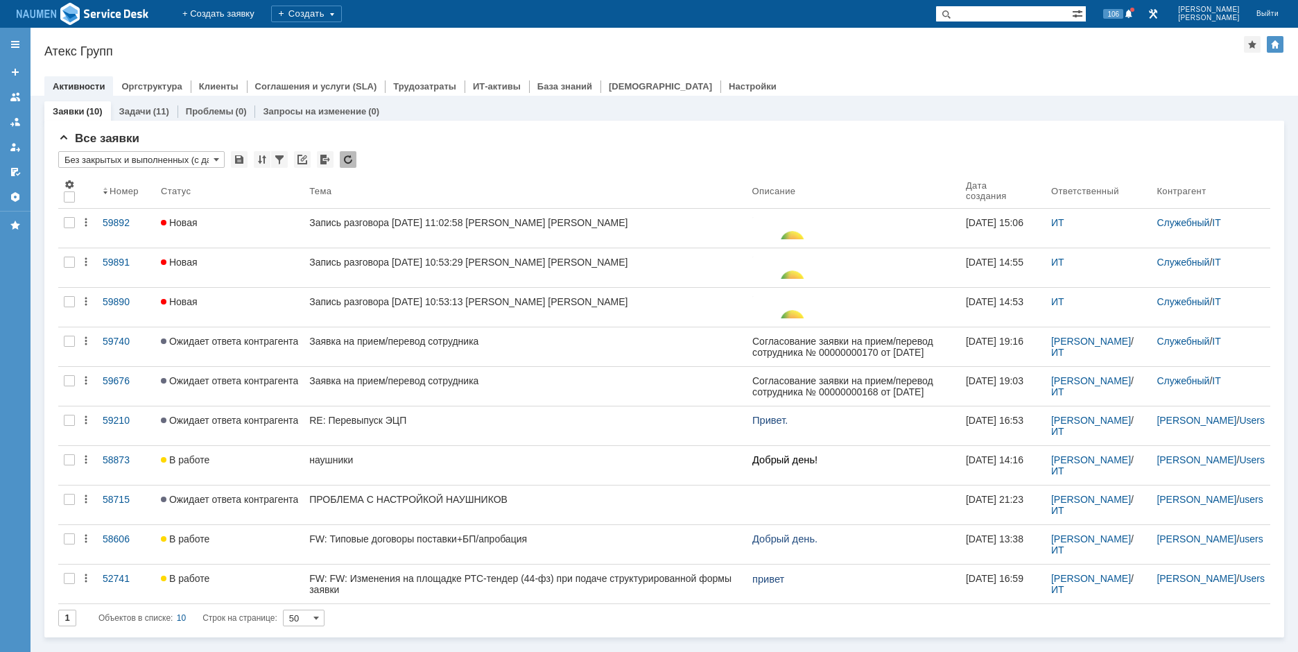
click at [162, 51] on div "Атекс Групп" at bounding box center [644, 51] width 1200 height 14
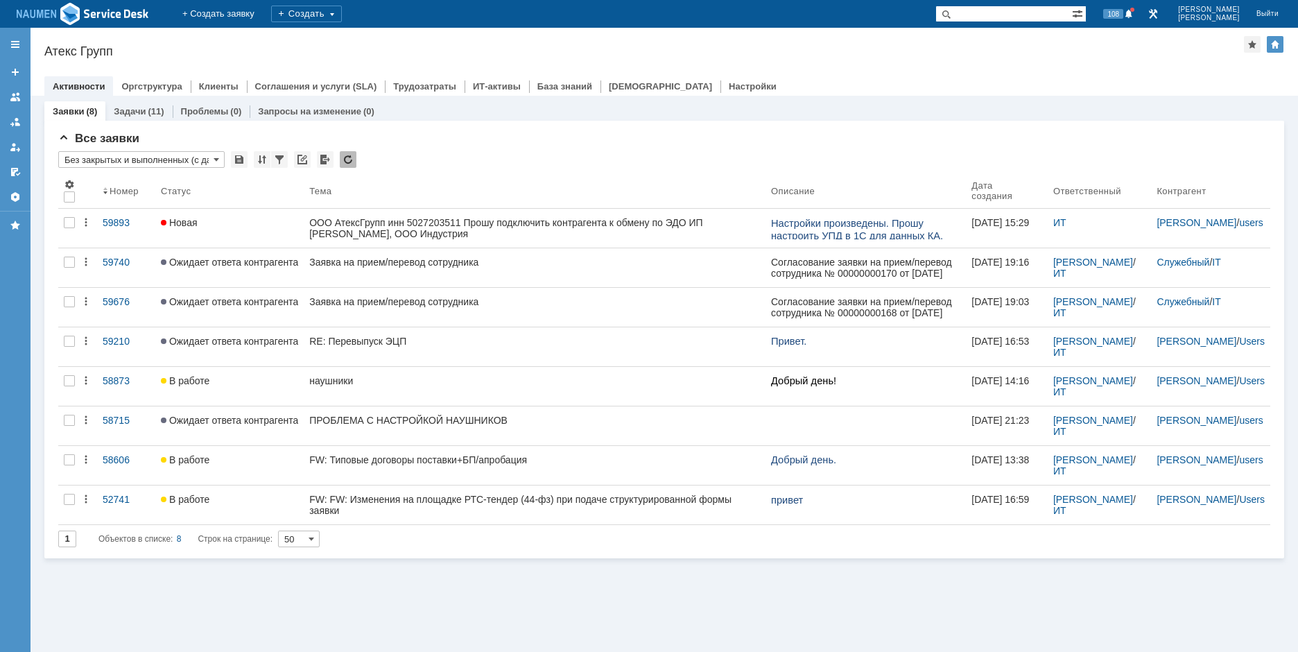
click at [1204, 82] on div "Активности Оргструктура Клиенты Соглашения и услуги (SLA) Трудозатраты ИТ-актив…" at bounding box center [664, 85] width 1240 height 19
drag, startPoint x: 425, startPoint y: 232, endPoint x: 411, endPoint y: 201, distance: 34.4
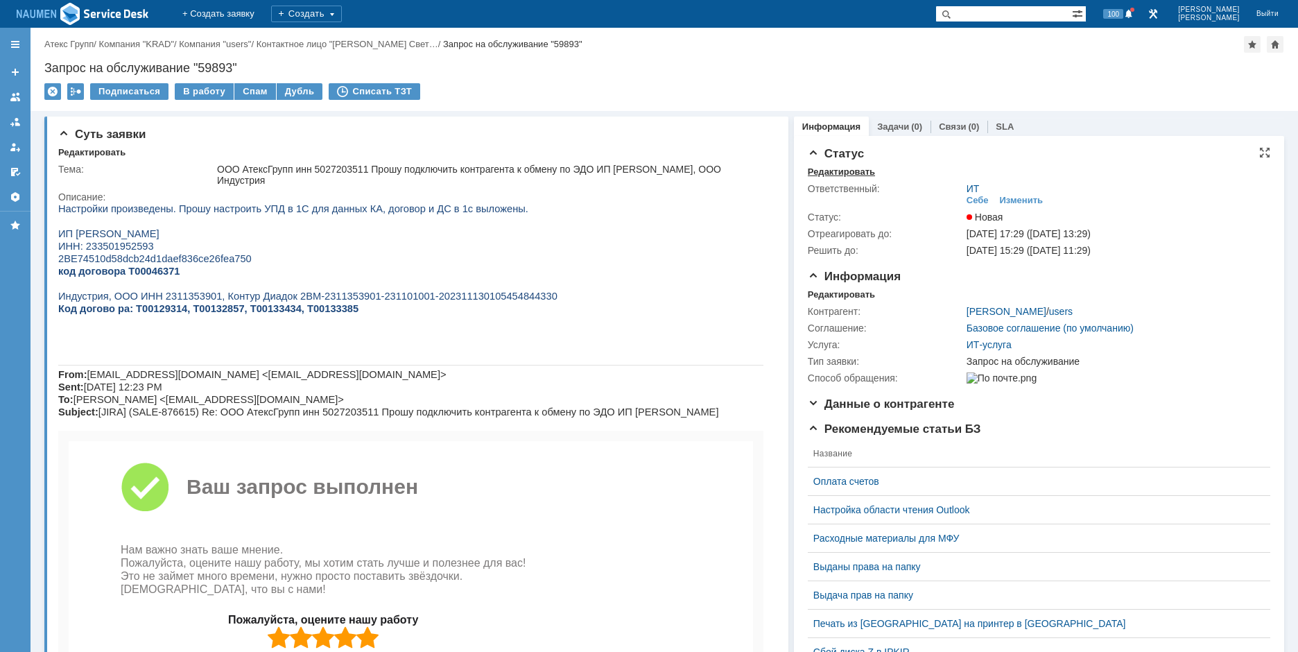
click at [834, 172] on div "Редактировать" at bounding box center [841, 171] width 67 height 11
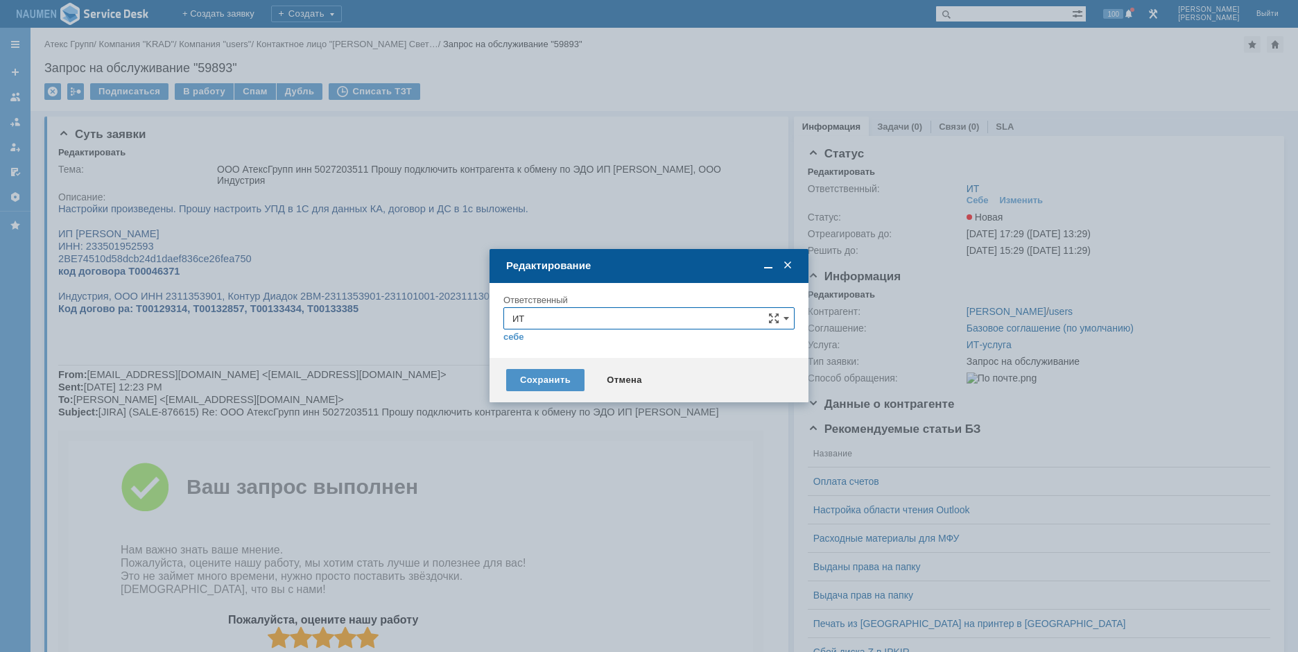
click at [562, 318] on input "ИТ" at bounding box center [648, 318] width 291 height 22
click at [530, 478] on span "АСУ" at bounding box center [648, 481] width 273 height 11
type input "АСУ"
click at [544, 381] on div "Сохранить" at bounding box center [545, 380] width 78 height 22
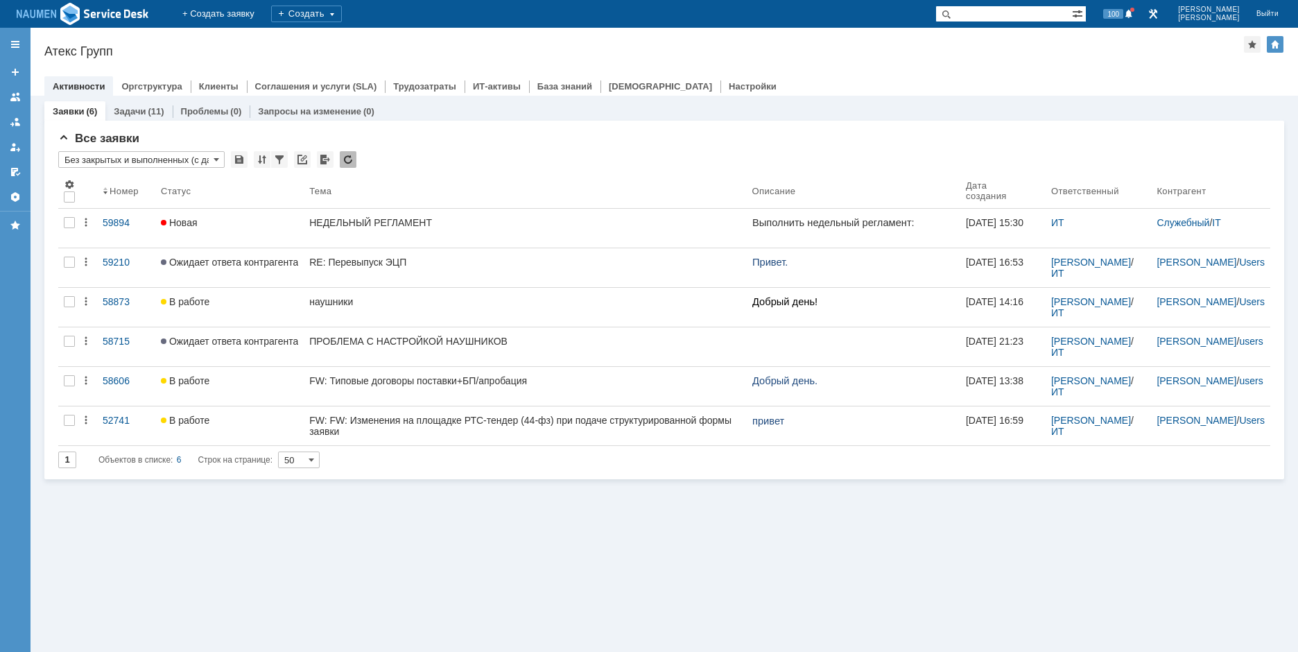
click at [202, 40] on div "Назад | Атекс Групп Атекс Групп root$101 Активности Оргструктура Клиенты Соглаш…" at bounding box center [665, 62] width 1268 height 68
